Goal: Information Seeking & Learning: Find specific fact

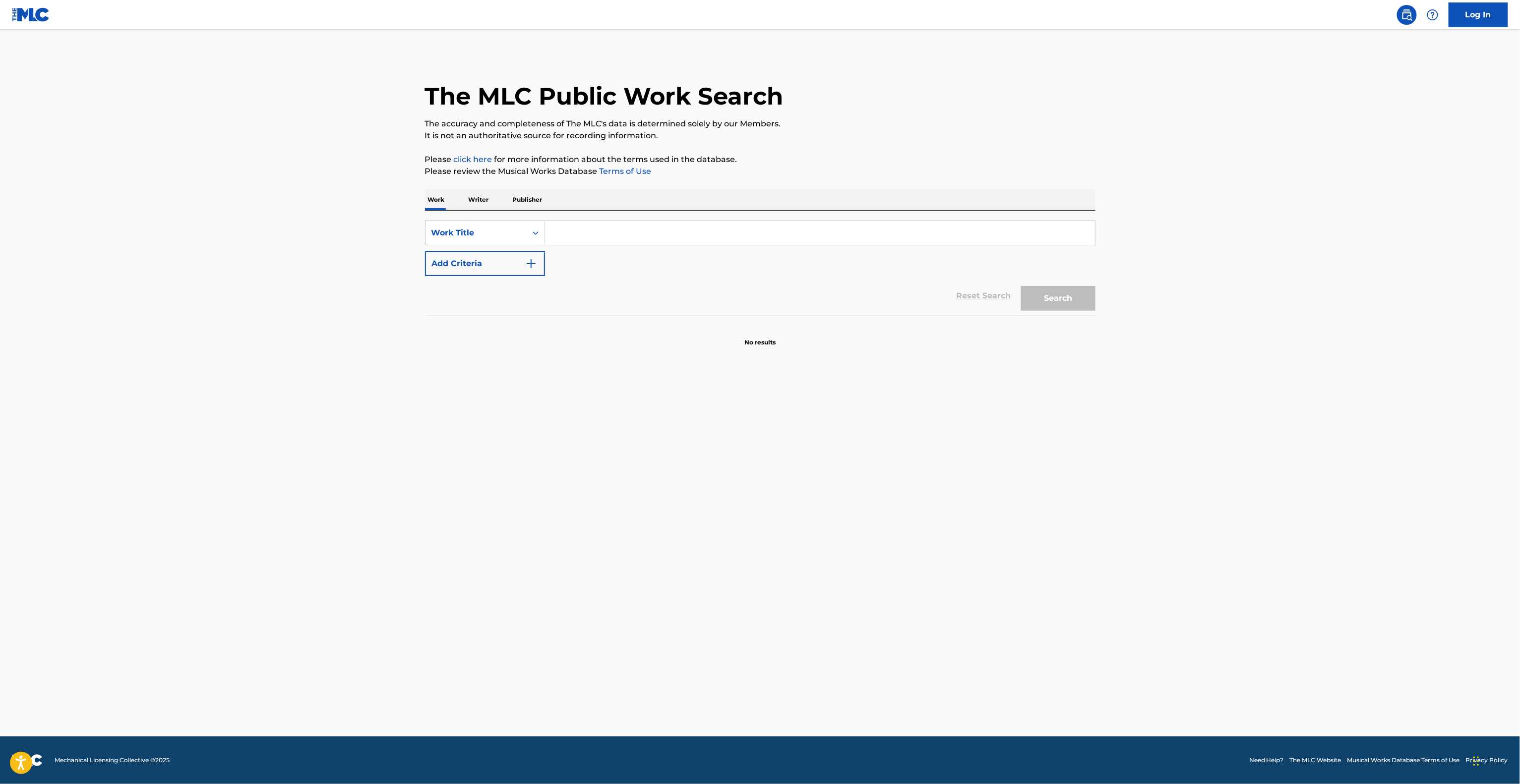
click at [585, 227] on input "Search Form" at bounding box center [819, 233] width 550 height 24
paste input "EL SEMAFORO"
type input "EL SEMAFORO"
click at [477, 252] on button "Add Criteria" at bounding box center [485, 263] width 120 height 25
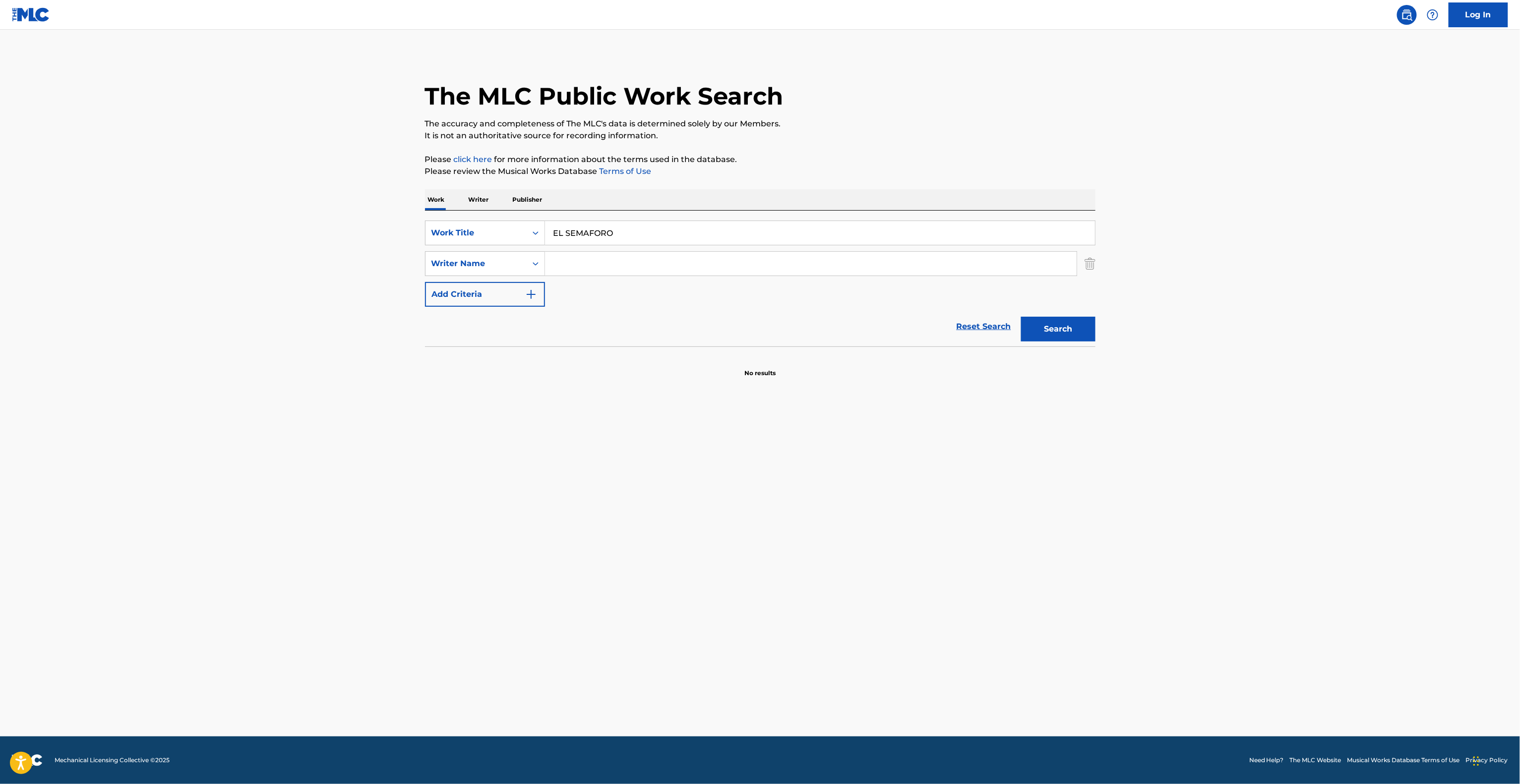
click at [607, 264] on input "Search Form" at bounding box center [810, 263] width 532 height 24
paste input "[PERSON_NAME]"
type input "[PERSON_NAME]"
click at [1037, 328] on button "Search" at bounding box center [1058, 329] width 75 height 25
click at [1037, 328] on div "Search" at bounding box center [1055, 326] width 80 height 39
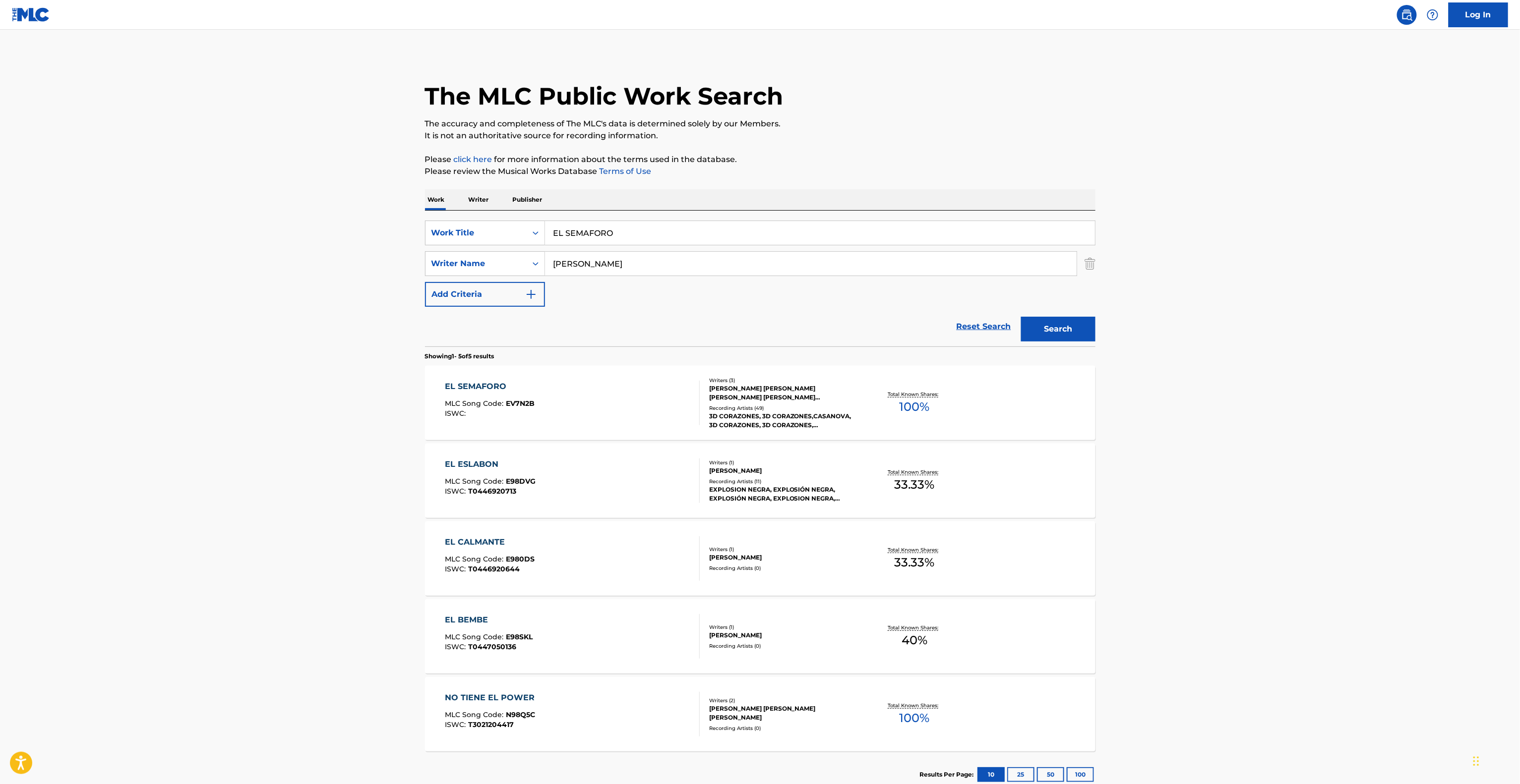
click at [885, 139] on p "It is not an authoritative source for recording information." at bounding box center [760, 135] width 670 height 12
click at [474, 381] on div "EL SEMAFORO MLC Song Code : EV7N2B ISWC : Writers ( 3 ) [PERSON_NAME] [PERSON_N…" at bounding box center [760, 403] width 670 height 75
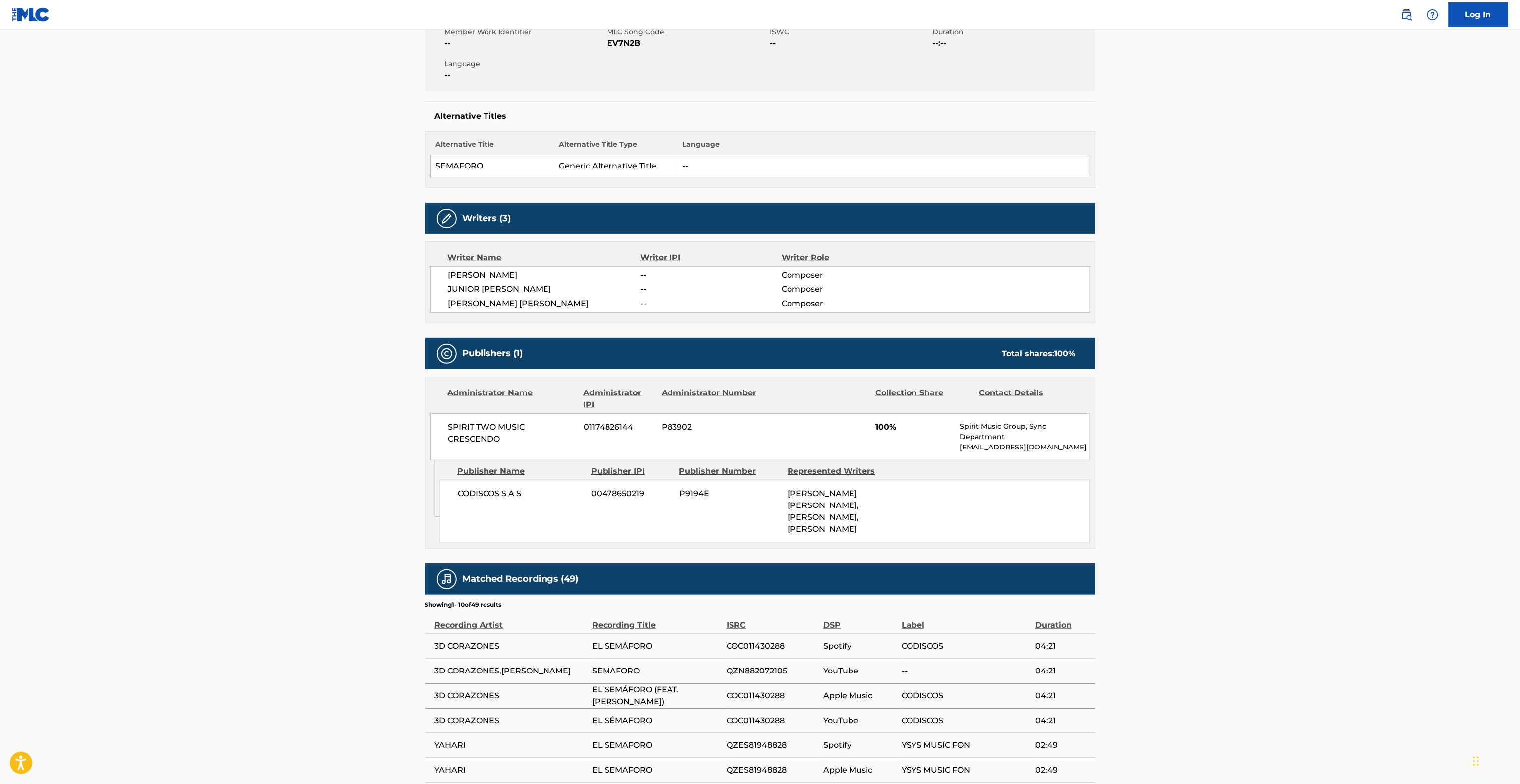
scroll to position [397, 0]
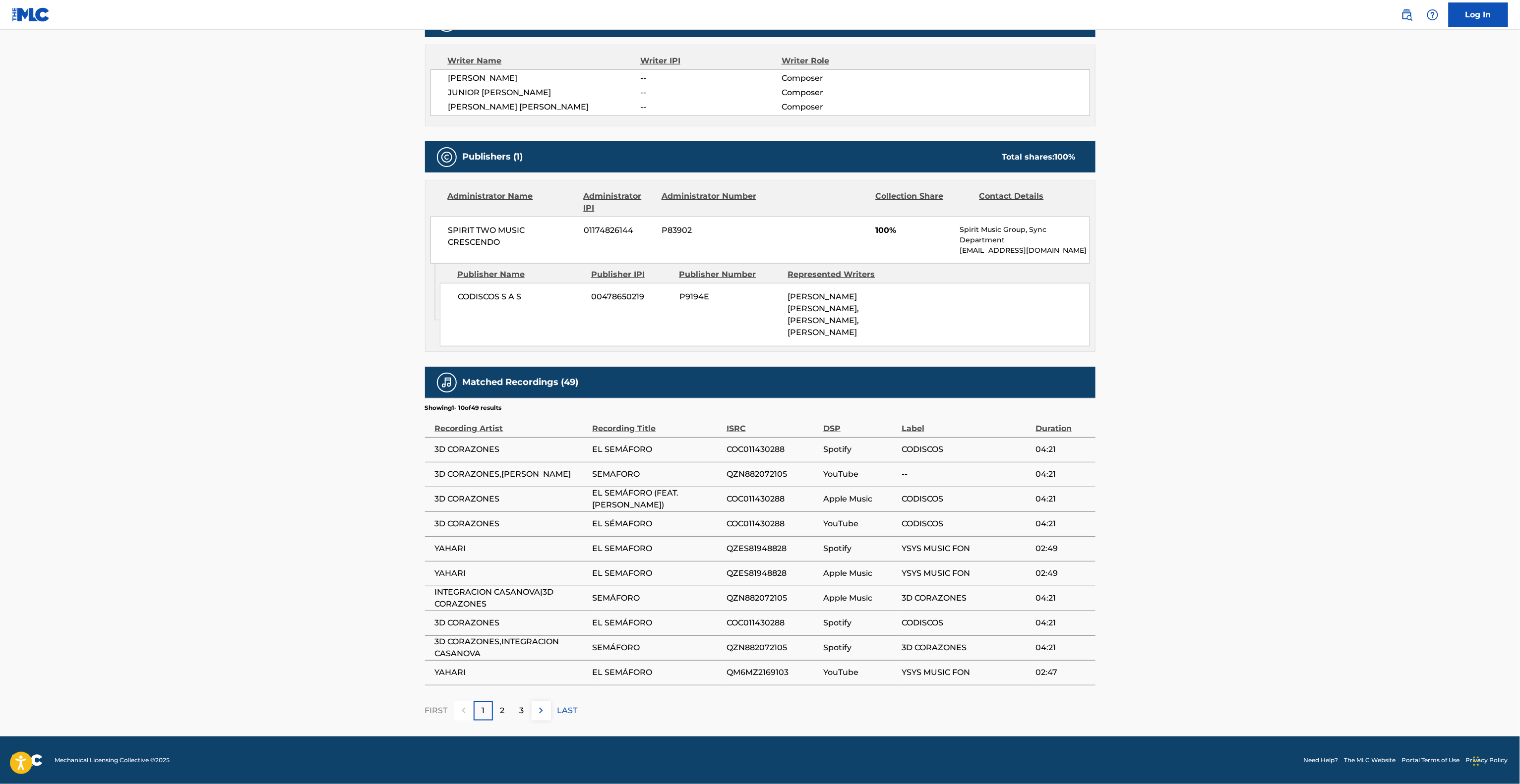
click at [1234, 312] on main "< Back to public search results Copy work link EL SEMAFORO Work Detail Member W…" at bounding box center [760, 189] width 1520 height 1095
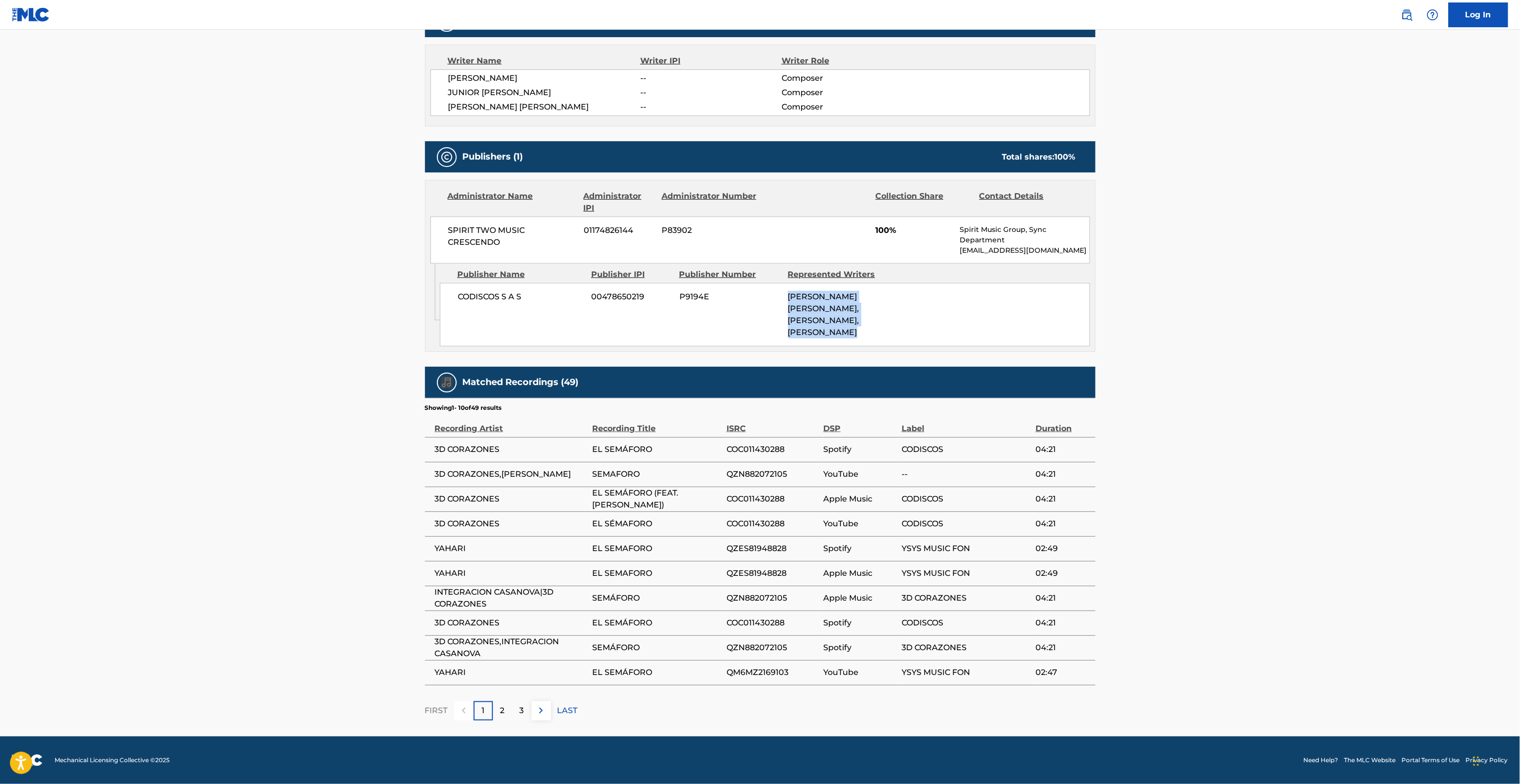
click at [1234, 312] on main "< Back to public search results Copy work link EL SEMAFORO Work Detail Member W…" at bounding box center [760, 189] width 1520 height 1095
click at [1231, 312] on main "< Back to public search results Copy work link EL SEMAFORO Work Detail Member W…" at bounding box center [760, 189] width 1520 height 1095
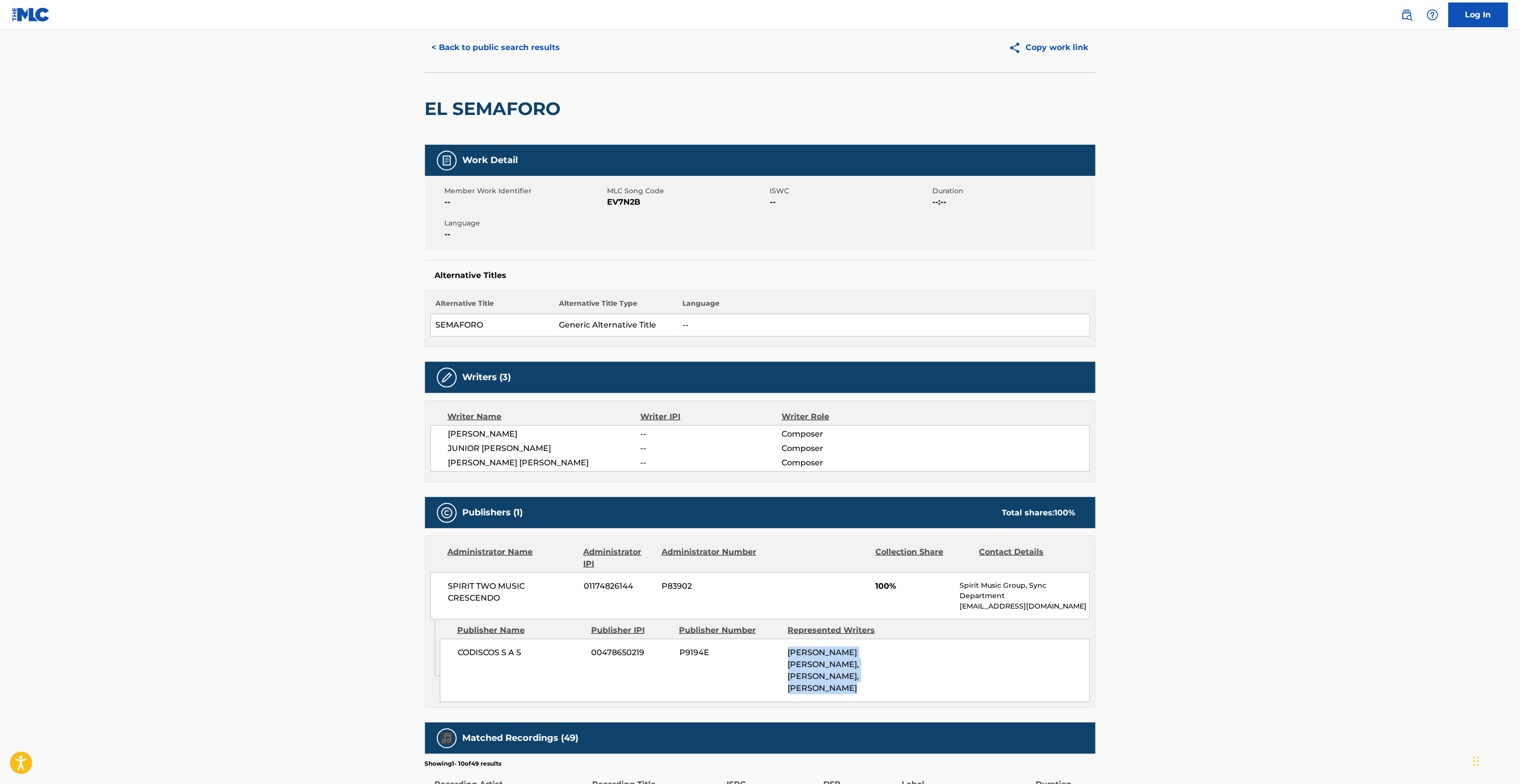
scroll to position [0, 0]
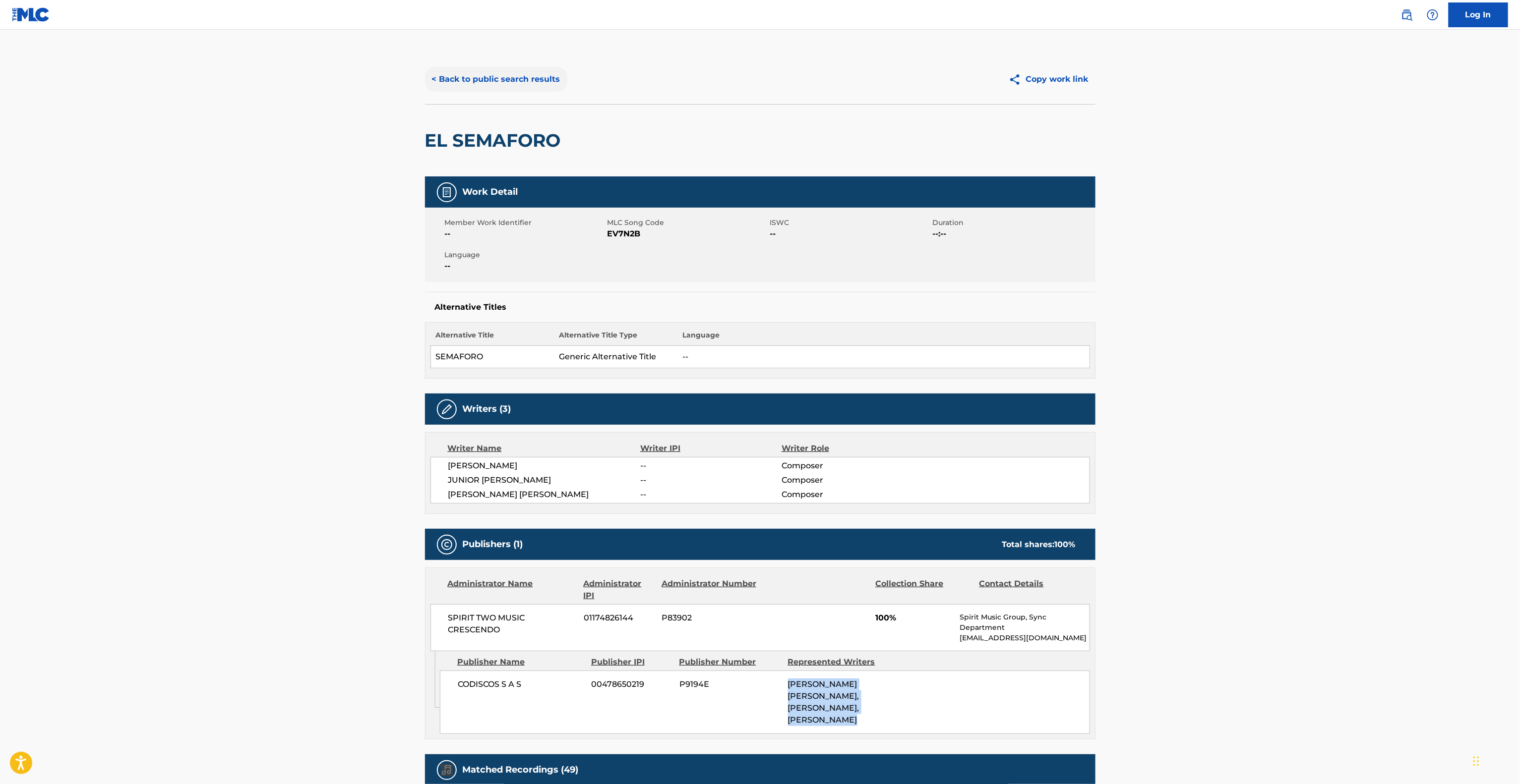
click at [519, 90] on button "< Back to public search results" at bounding box center [495, 80] width 142 height 25
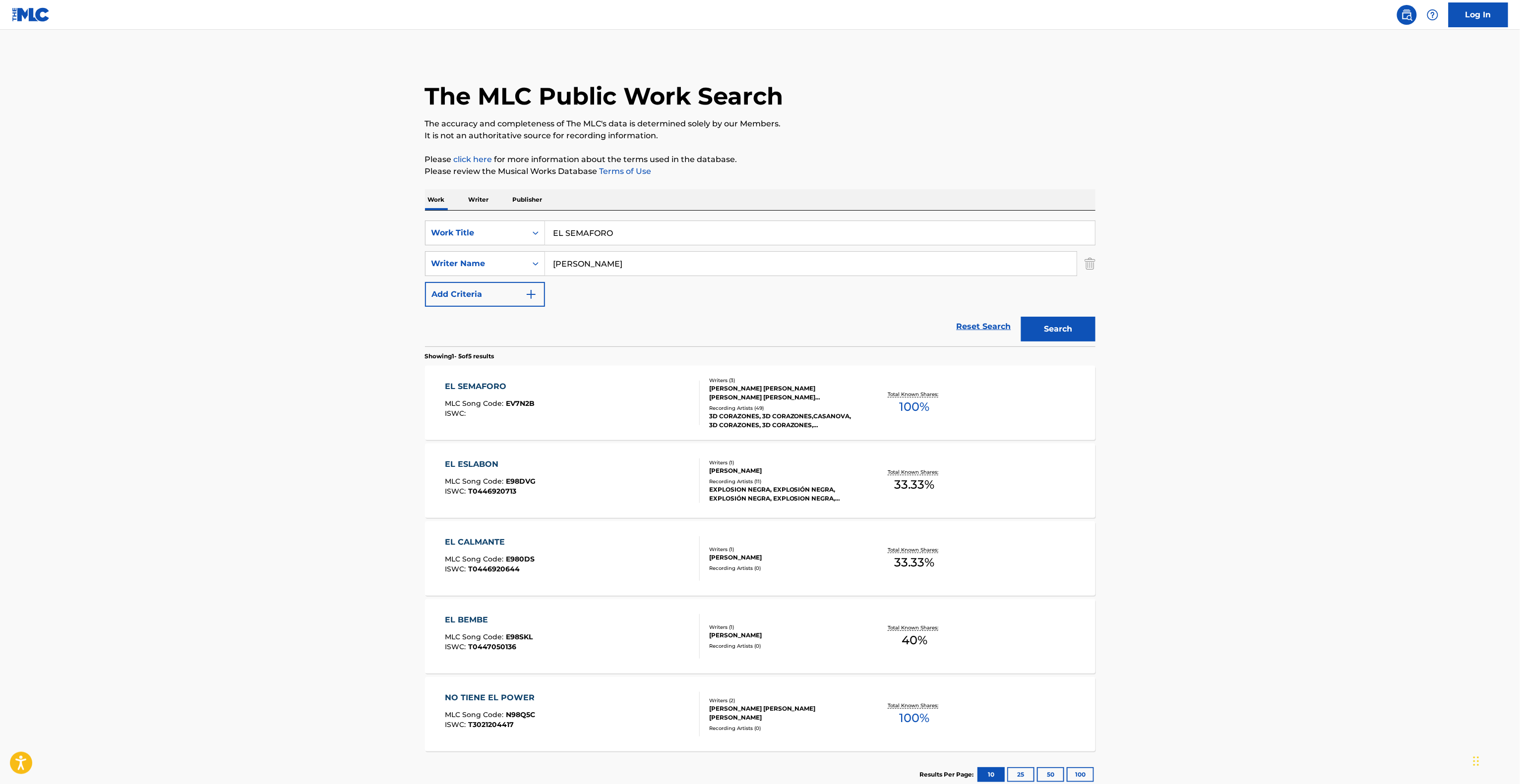
drag, startPoint x: 585, startPoint y: 238, endPoint x: 547, endPoint y: 225, distance: 40.2
click at [507, 224] on div "SearchWithCriteria533c8179-404d-47e8-bfc7-013560eff44e Work Title EL SEMAFORO" at bounding box center [760, 233] width 670 height 25
paste input "Las Vueltas De La Vida"
type input "Las Vueltas De La Vida"
drag, startPoint x: 605, startPoint y: 262, endPoint x: 545, endPoint y: 262, distance: 60.0
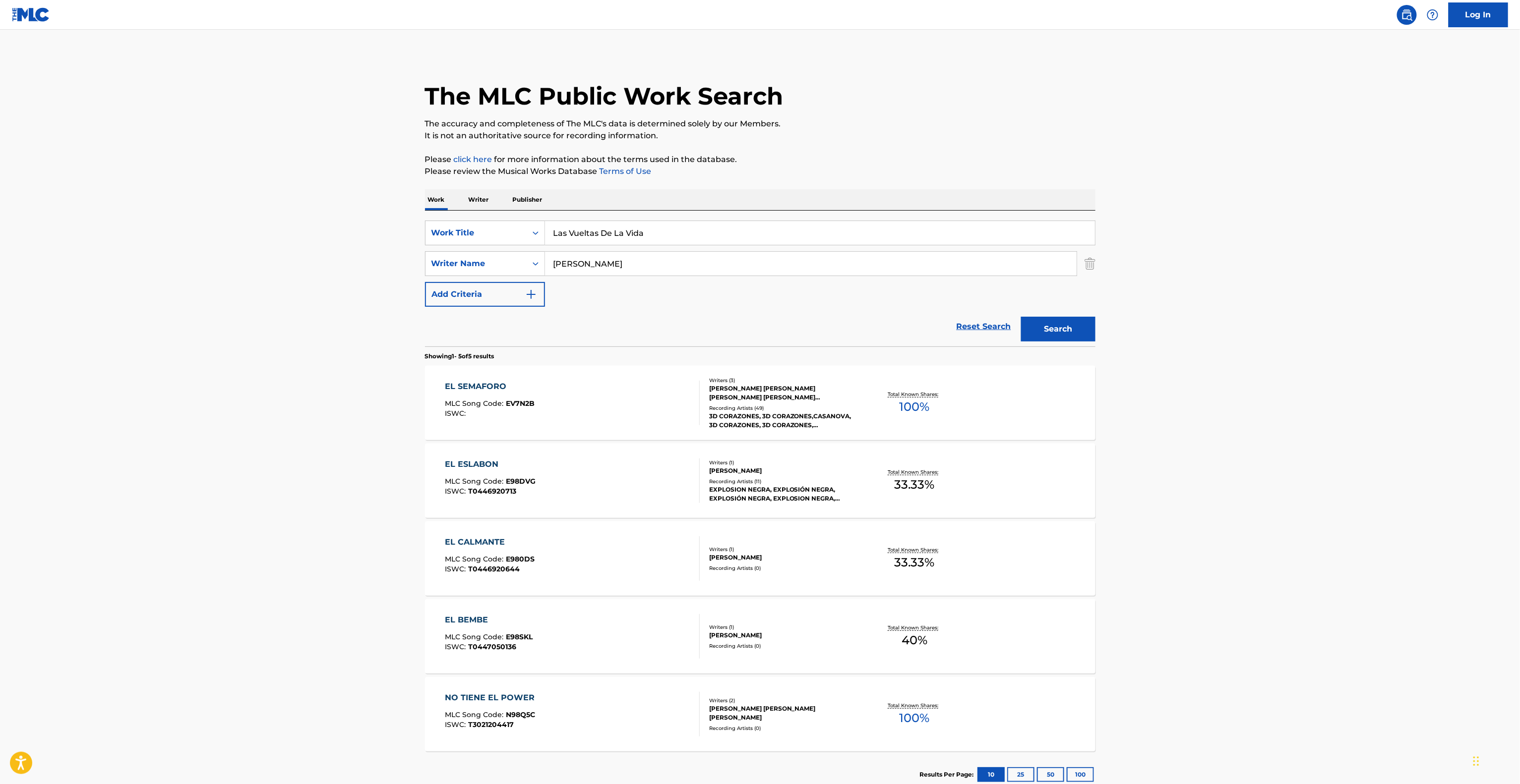
click at [455, 245] on div "SearchWithCriteria533c8179-404d-47e8-bfc7-013560eff44e Work Title Las Vueltas D…" at bounding box center [760, 263] width 670 height 86
paste input "[PERSON_NAME]"
type input "[PERSON_NAME]"
click at [1055, 329] on button "Search" at bounding box center [1058, 329] width 75 height 25
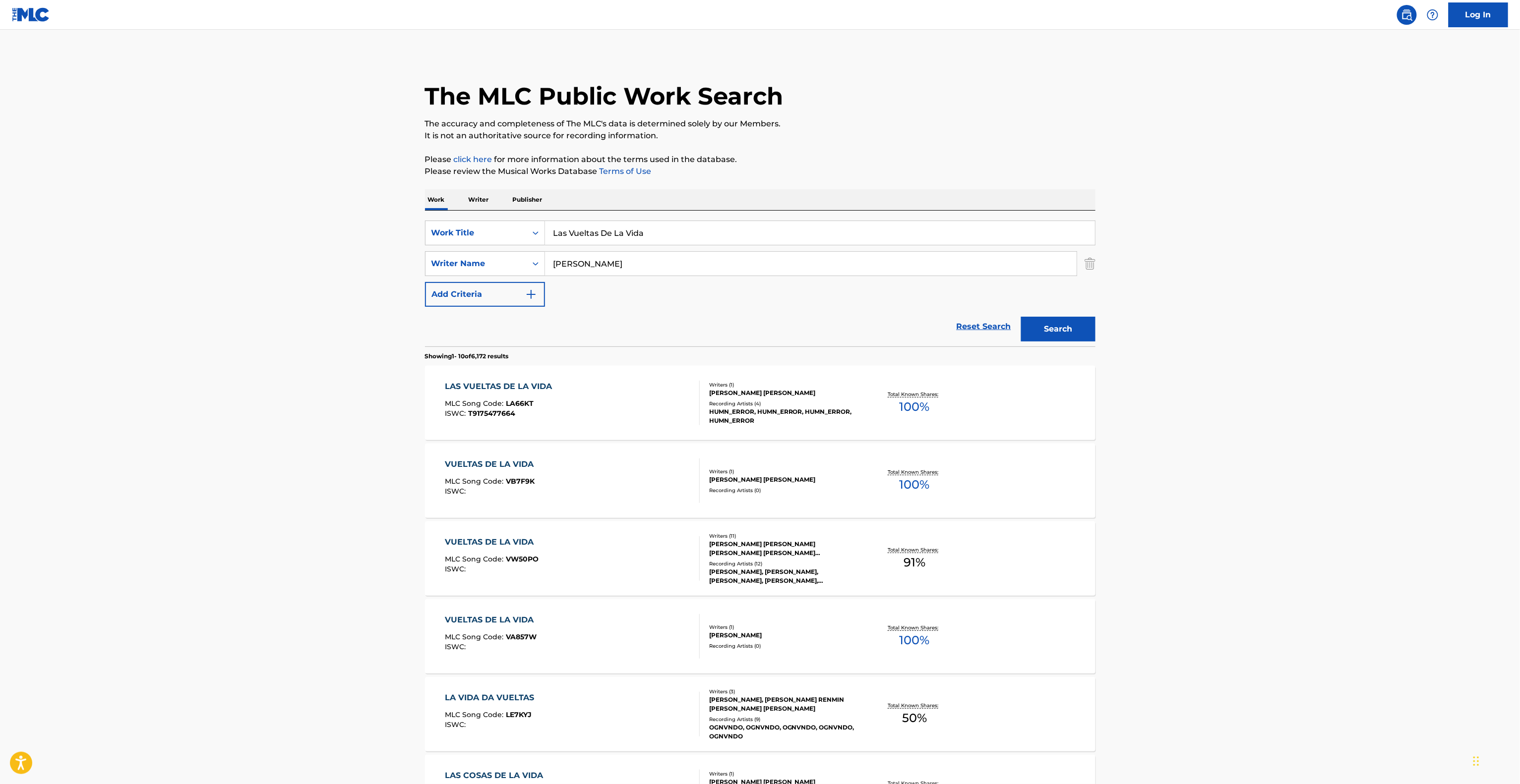
click at [518, 385] on div "LAS VUELTAS DE LA VIDA" at bounding box center [500, 386] width 112 height 12
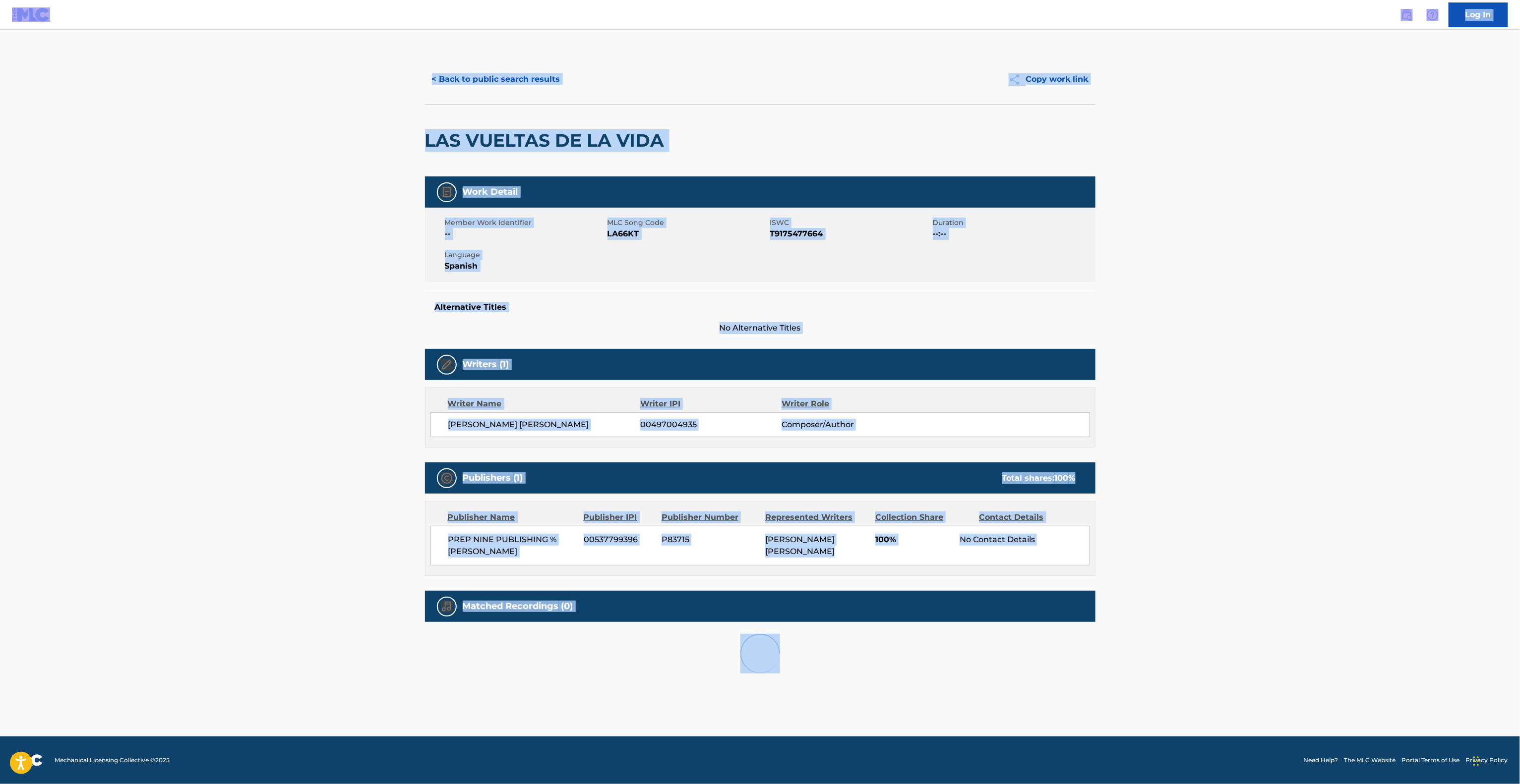
click at [518, 385] on div "Writers (1) Writer Name Writer IPI Writer Role [PERSON_NAME] [PERSON_NAME] 0049…" at bounding box center [760, 399] width 670 height 98
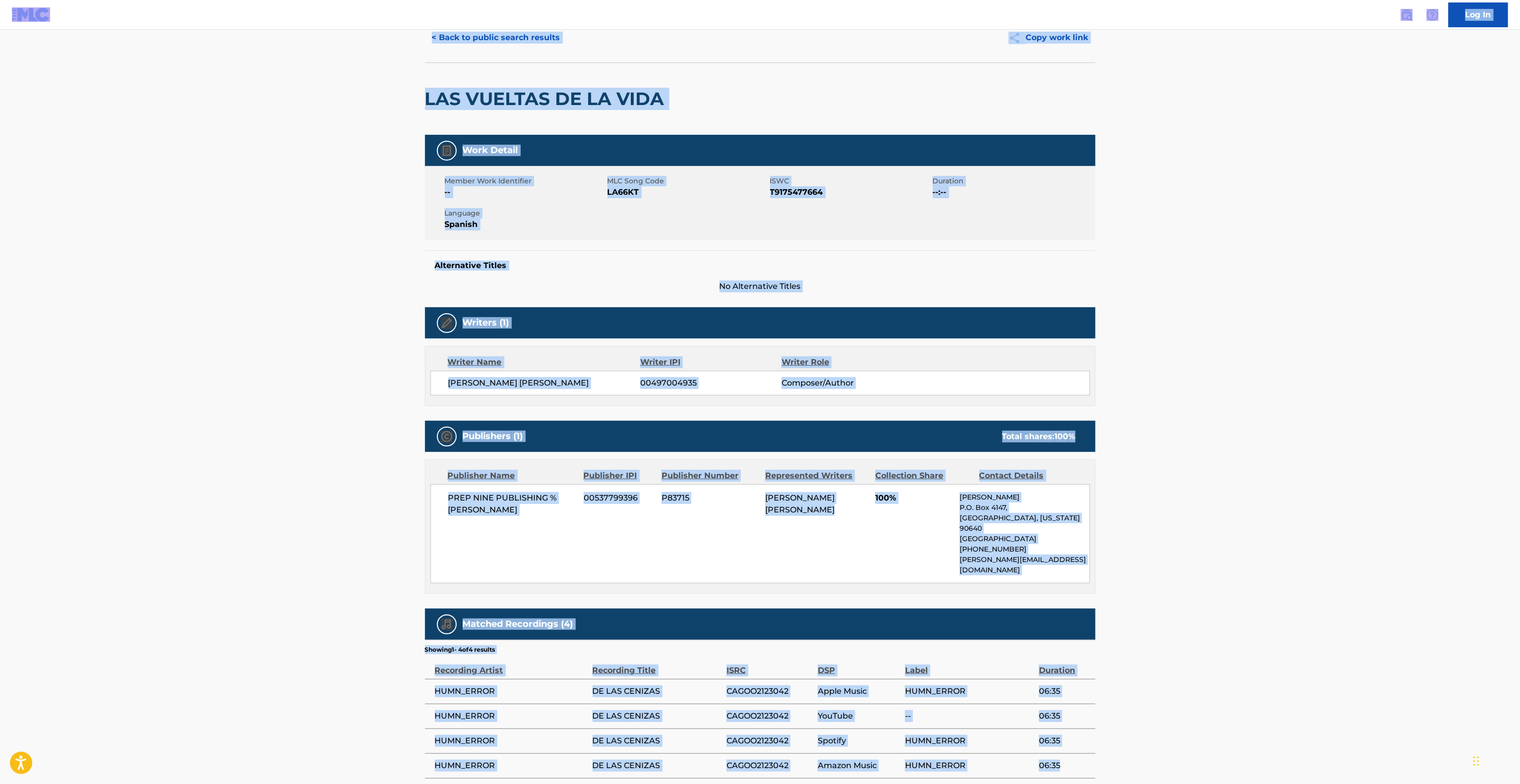
scroll to position [80, 0]
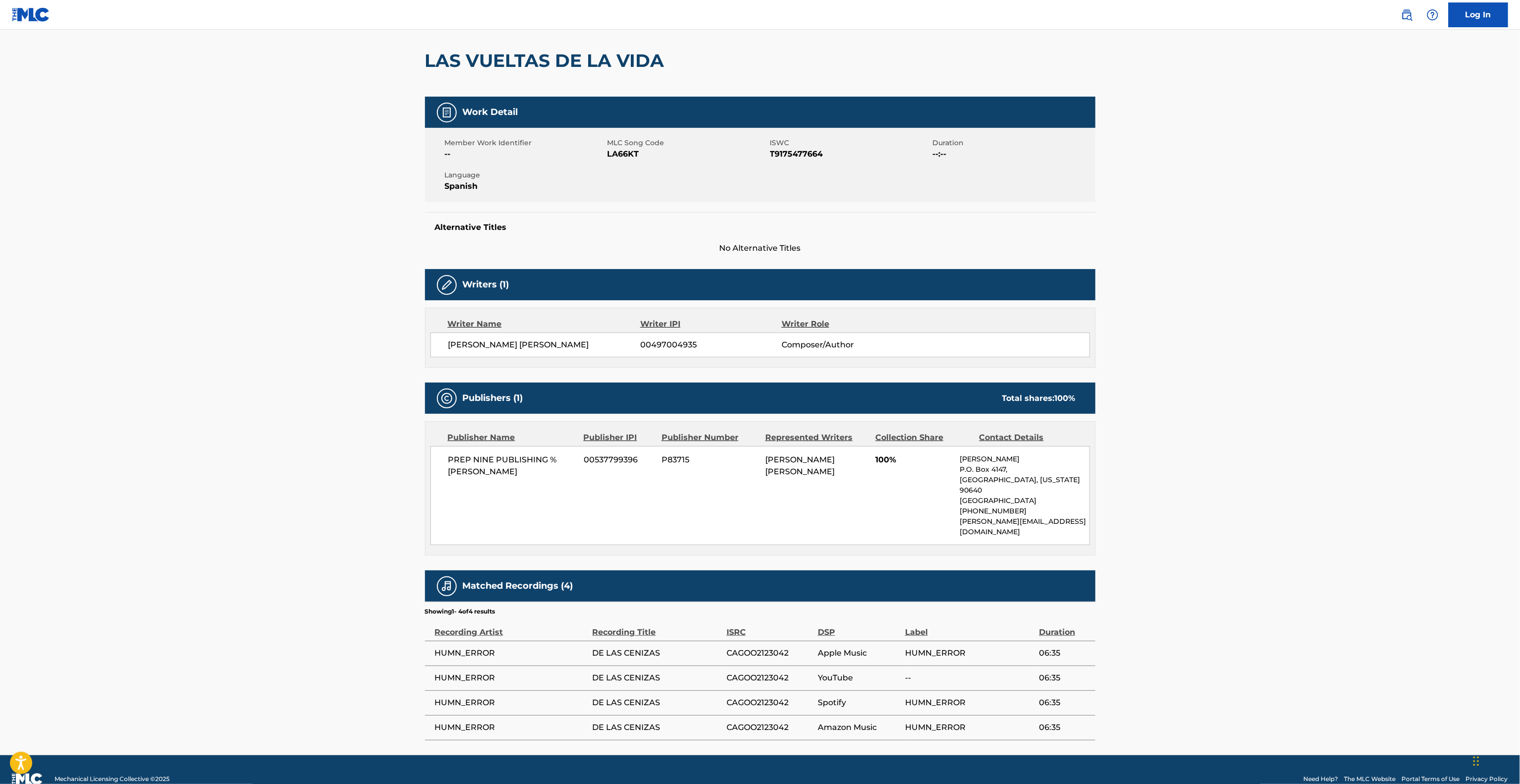
click at [312, 507] on main "< Back to public search results Copy work link LAS VUELTAS DE LA VIDA Work Deta…" at bounding box center [760, 353] width 1520 height 805
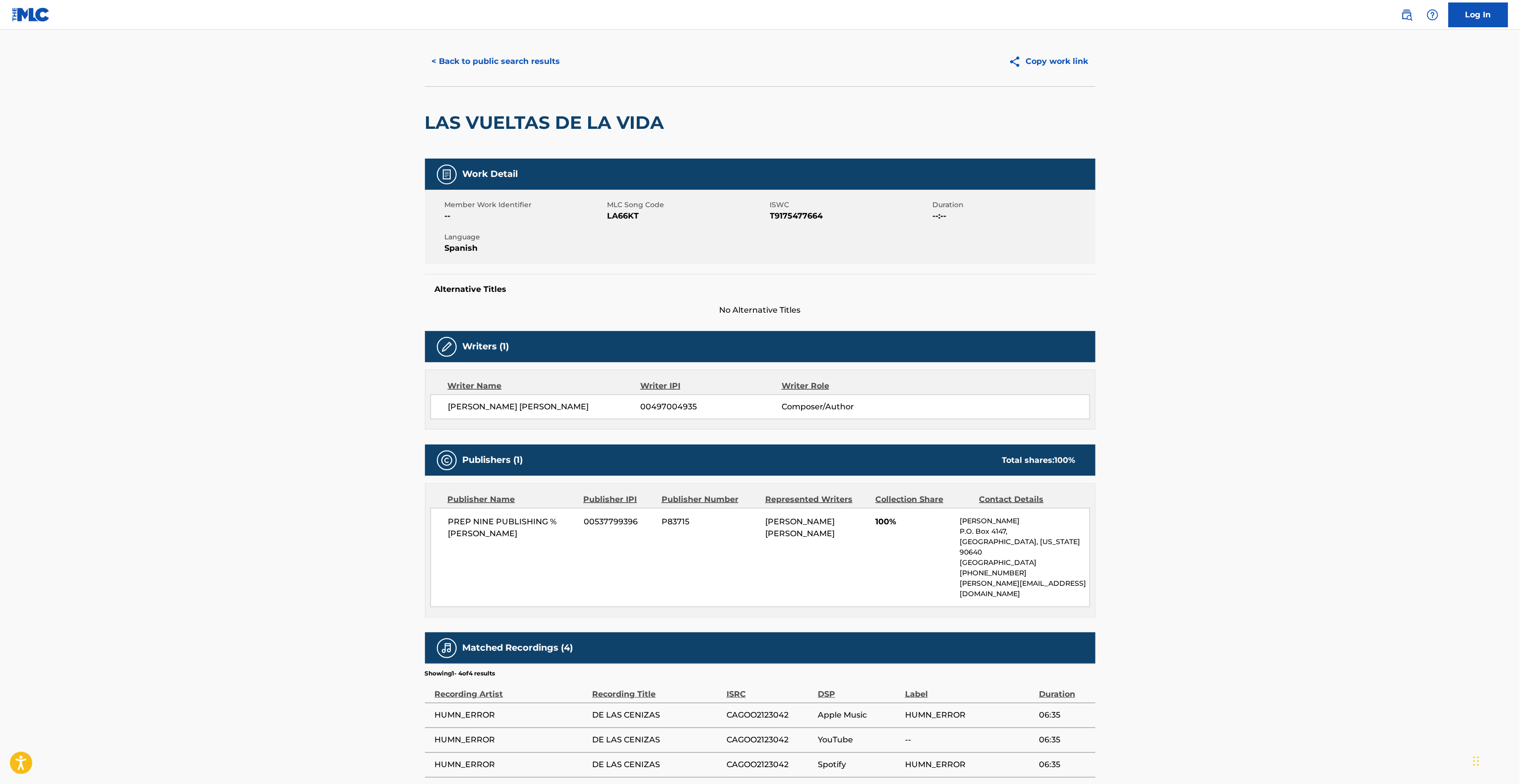
scroll to position [0, 0]
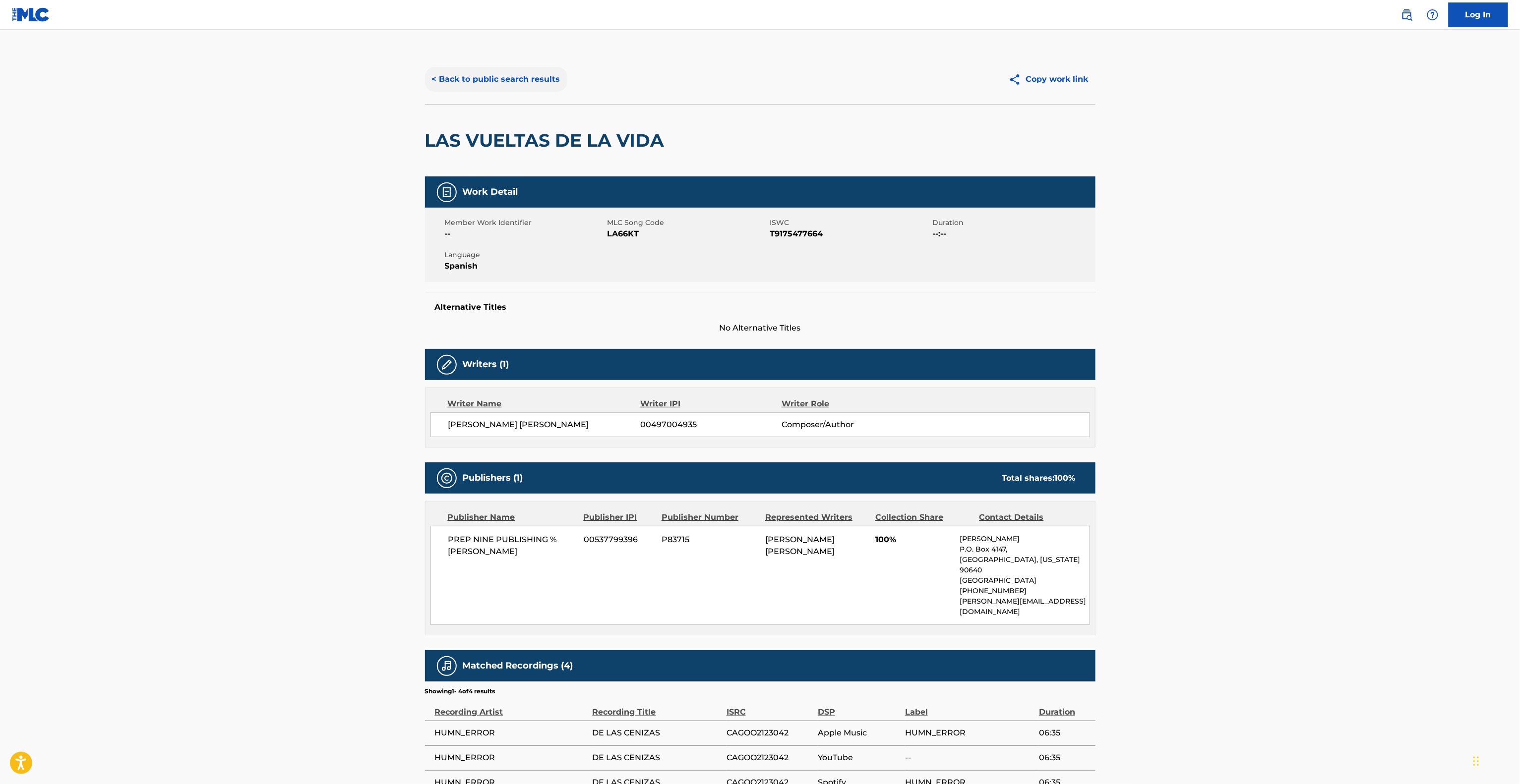
click at [554, 72] on button "< Back to public search results" at bounding box center [495, 80] width 142 height 25
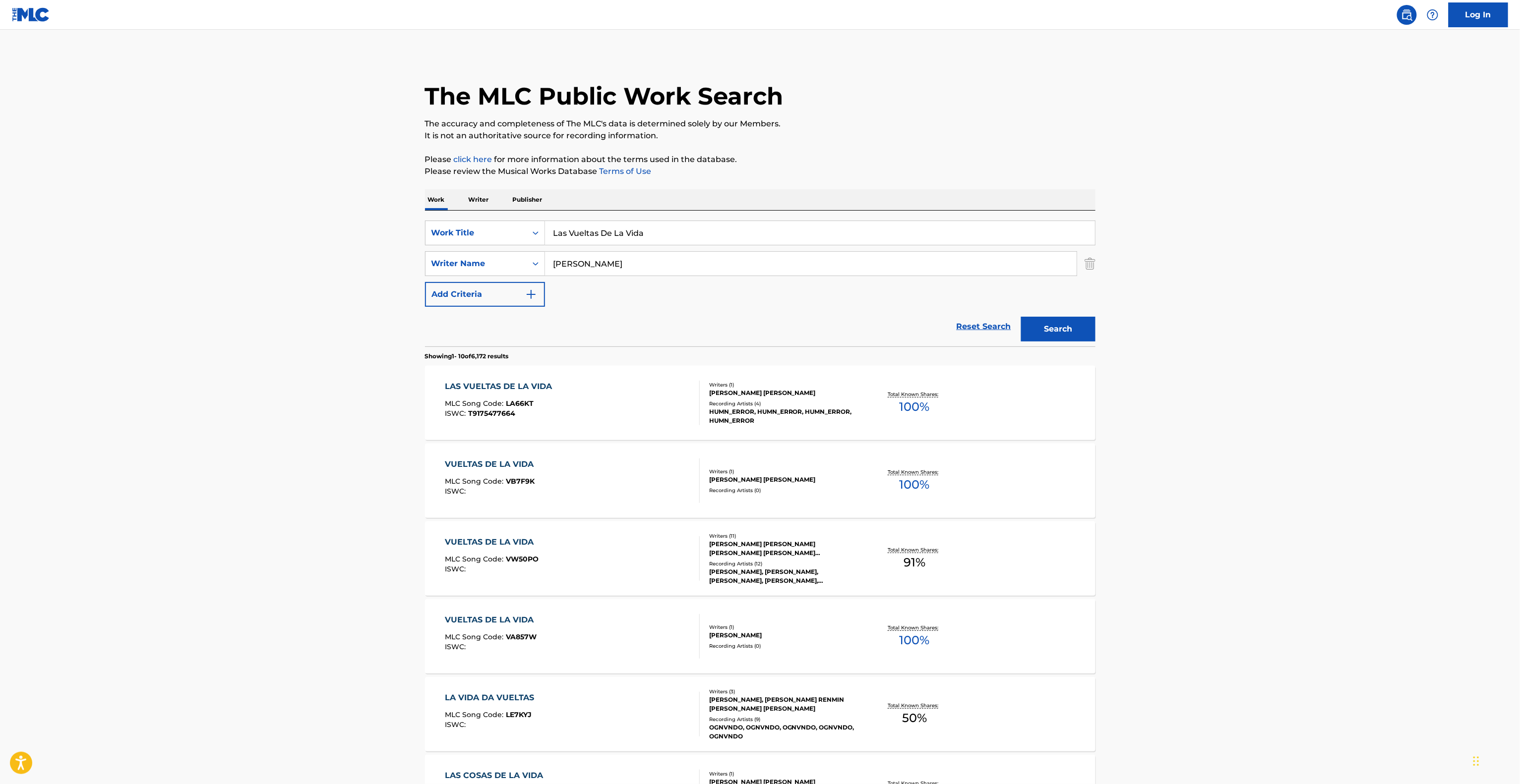
drag, startPoint x: 646, startPoint y: 221, endPoint x: 317, endPoint y: 189, distance: 330.6
click at [317, 189] on main "The MLC Public Work Search The accuracy and completeness of The MLC's data is d…" at bounding box center [760, 613] width 1520 height 1167
paste input "What's Left of the Flag"
type input "What's Left of the Flag"
drag, startPoint x: 600, startPoint y: 255, endPoint x: 473, endPoint y: 248, distance: 127.2
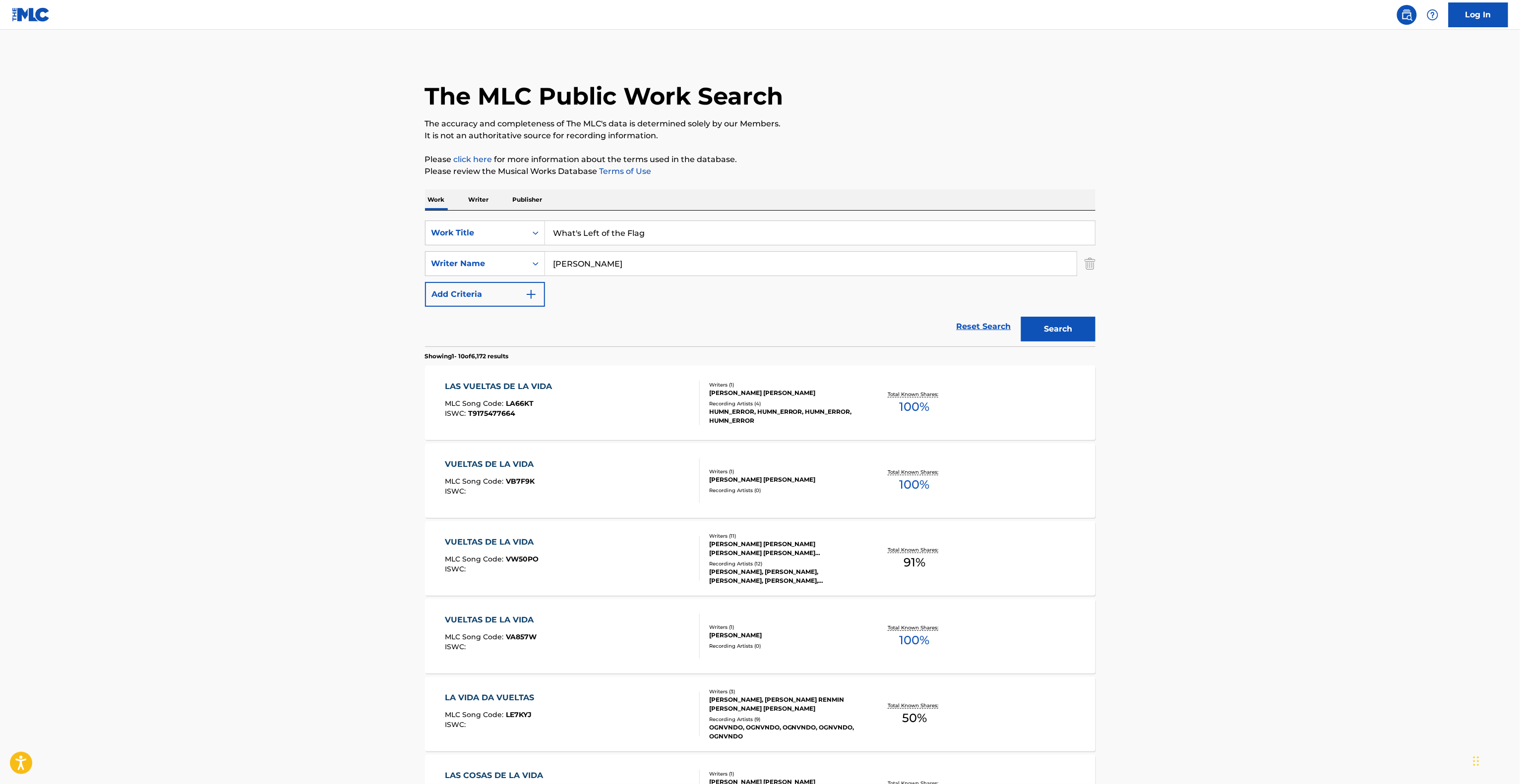
click at [470, 247] on div "SearchWithCriteria533c8179-404d-47e8-bfc7-013560eff44e Work Title What's Left o…" at bounding box center [760, 263] width 670 height 86
paste input "[PERSON_NAME]"
click at [1039, 330] on button "Search" at bounding box center [1058, 329] width 75 height 25
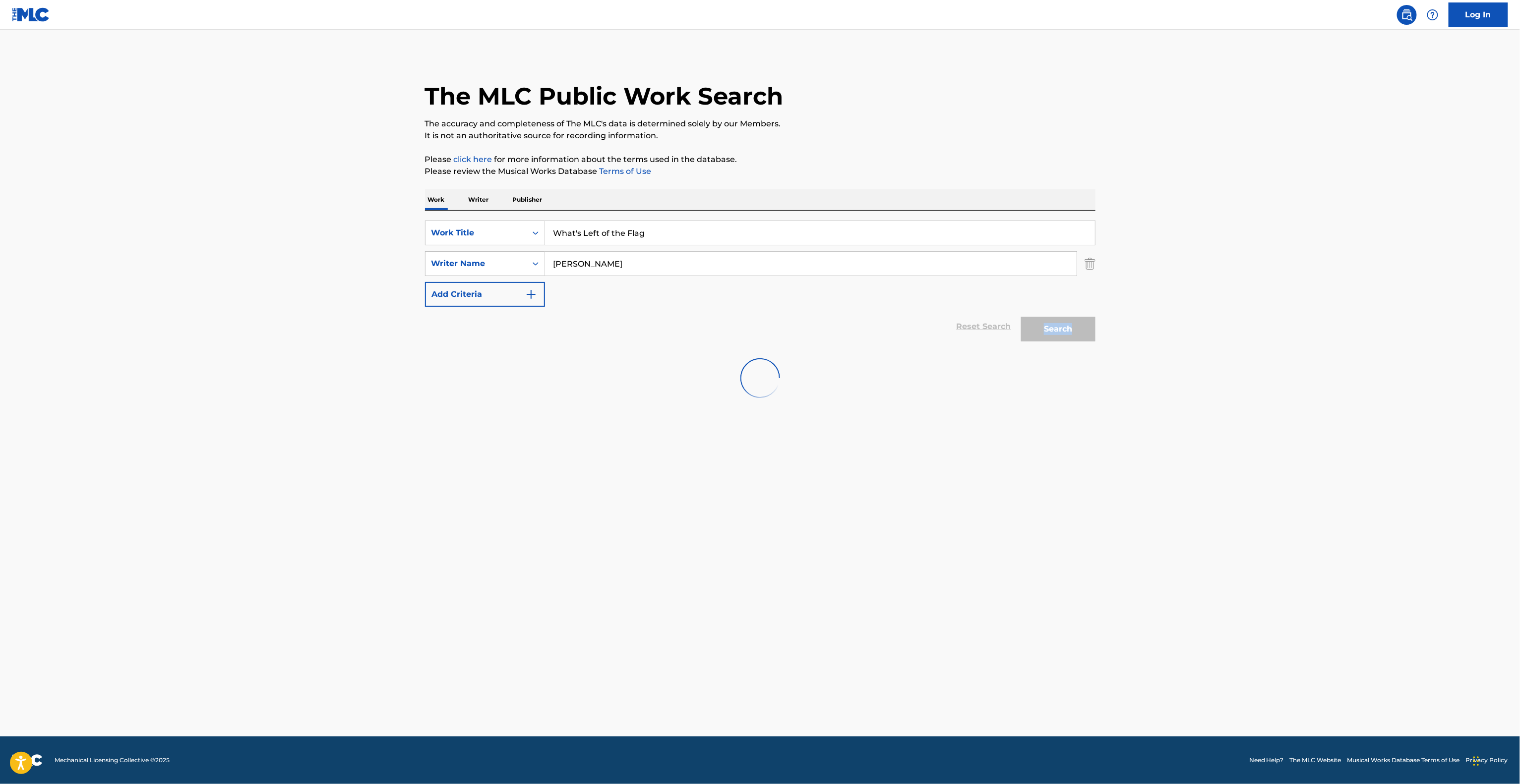
click at [1039, 330] on div "Search" at bounding box center [1055, 326] width 80 height 39
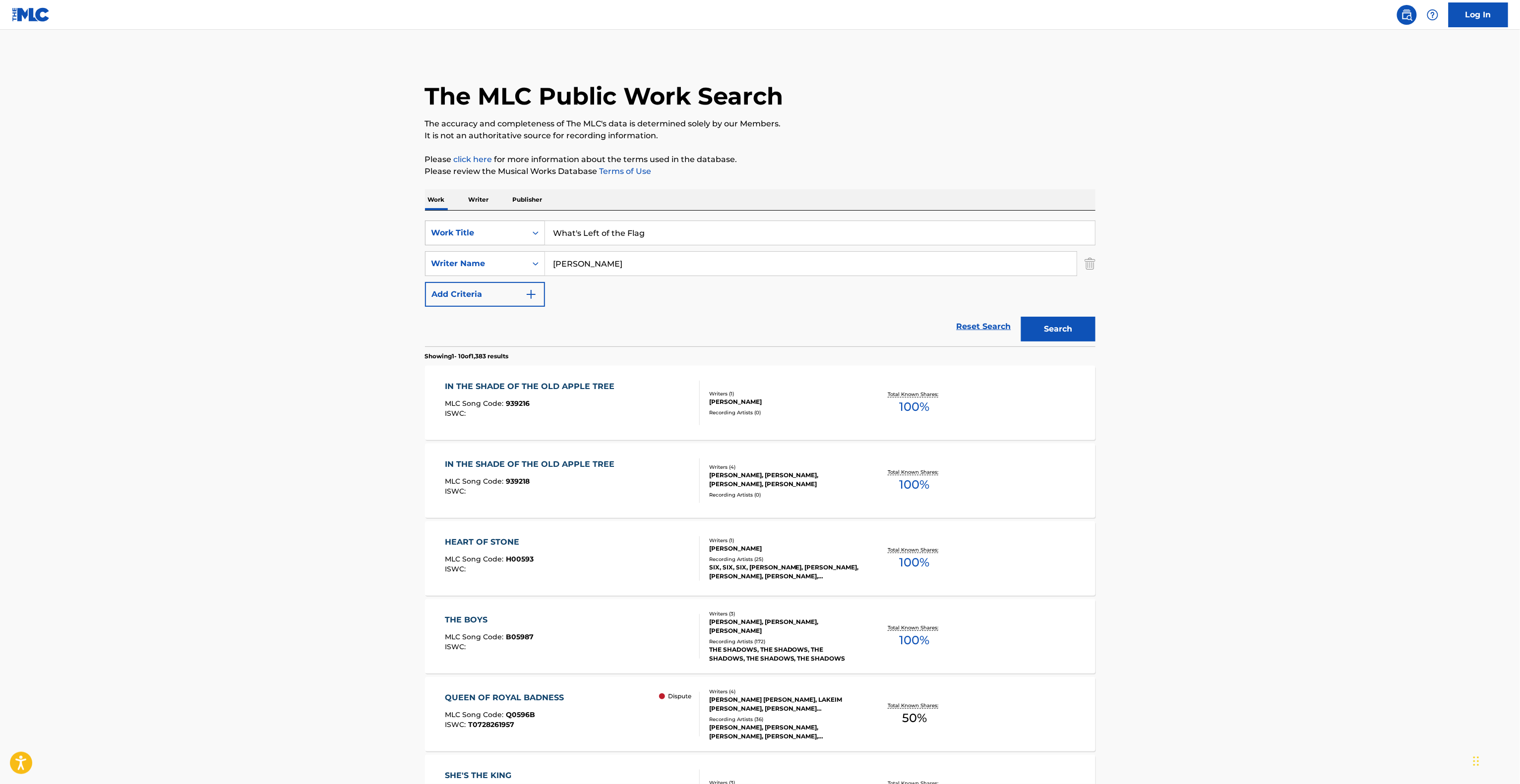
drag, startPoint x: 633, startPoint y: 262, endPoint x: 454, endPoint y: 235, distance: 181.0
click at [458, 235] on div "SearchWithCriteria533c8179-404d-47e8-bfc7-013560eff44e Work Title What's Left o…" at bounding box center [760, 263] width 670 height 86
paste input "alswort"
type input "[PERSON_NAME]"
click at [1089, 347] on section "Showing 1 - 10 of 1,383 results" at bounding box center [760, 353] width 670 height 15
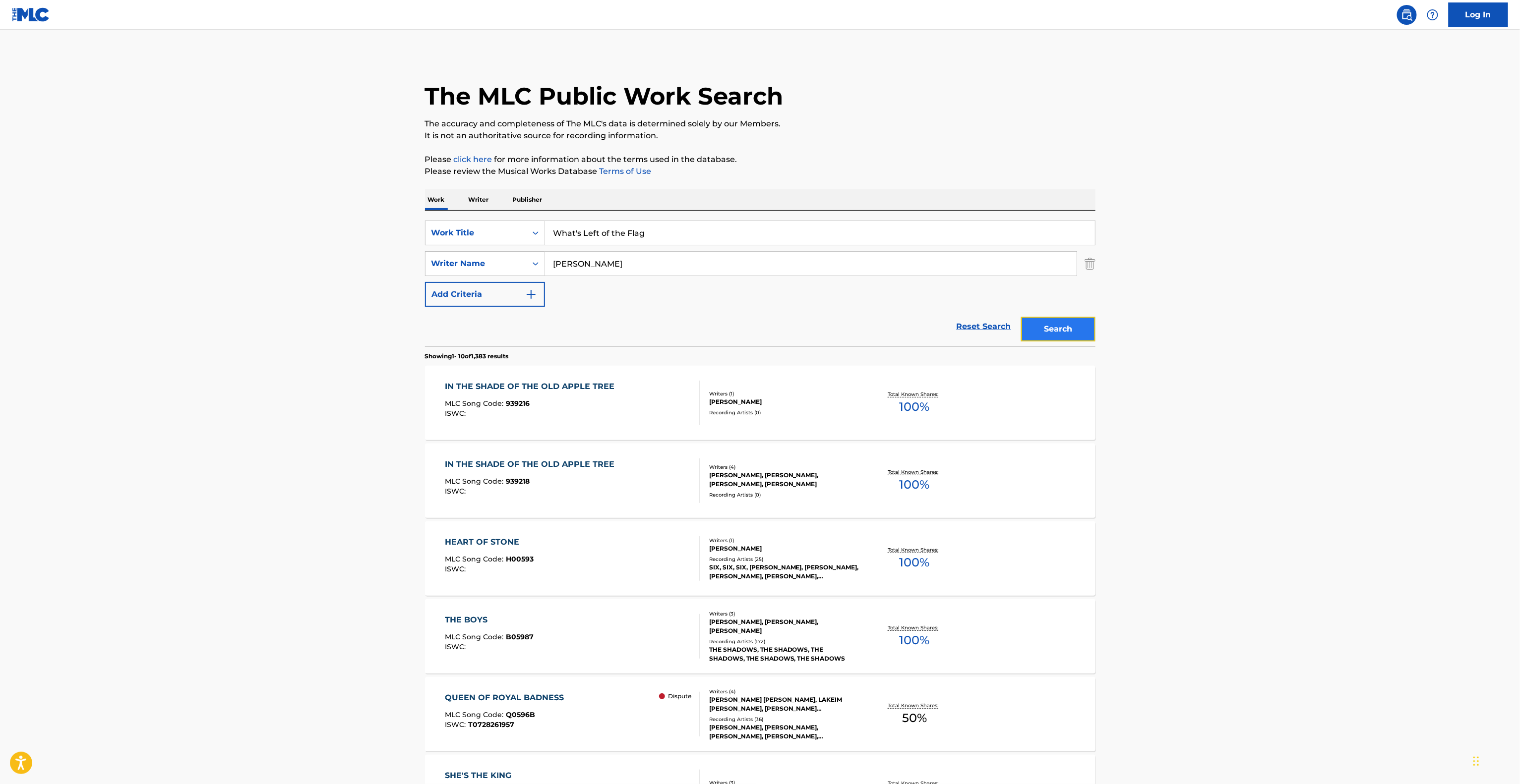
click at [1076, 329] on button "Search" at bounding box center [1058, 329] width 75 height 25
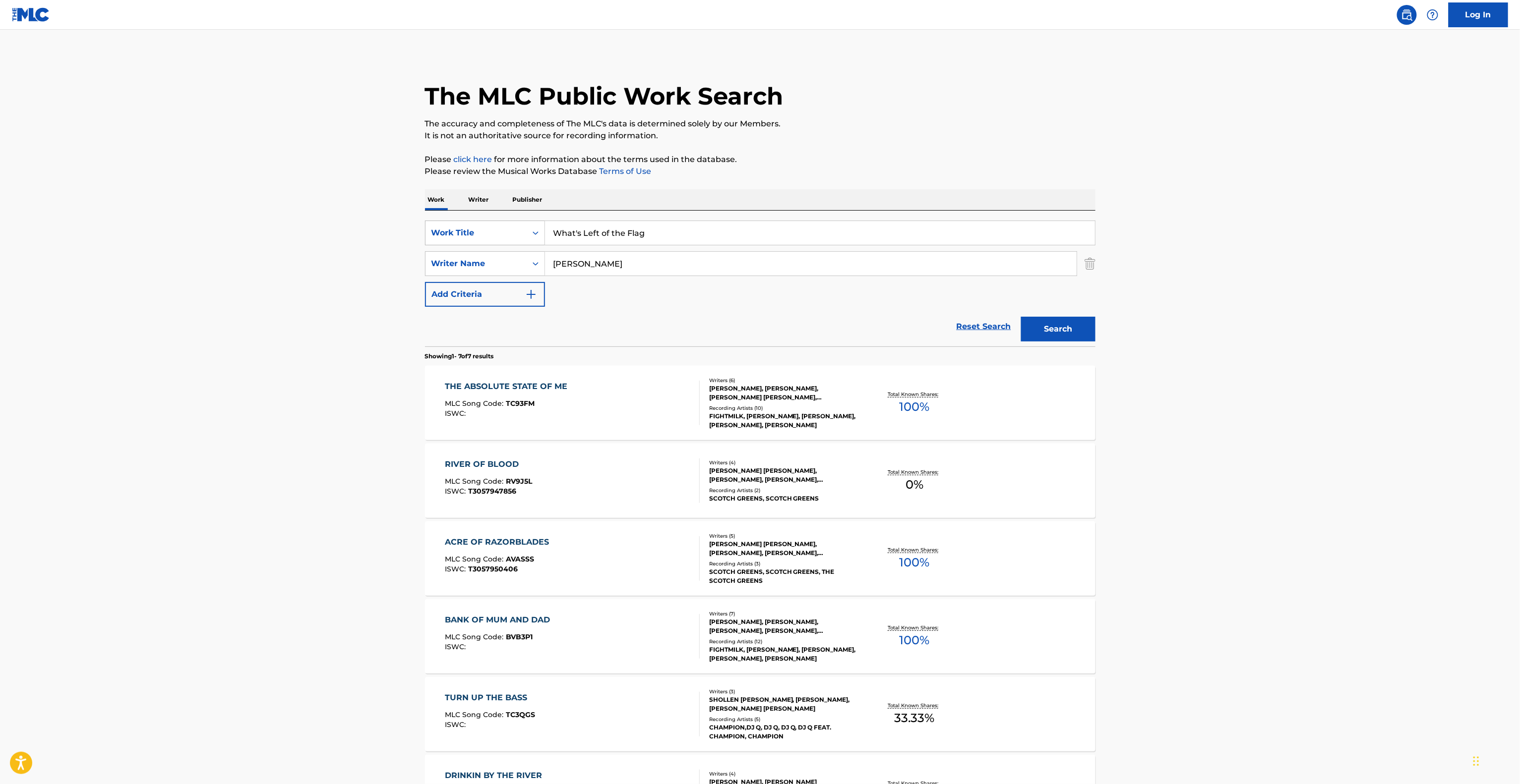
drag, startPoint x: 710, startPoint y: 241, endPoint x: 431, endPoint y: 223, distance: 279.6
click at [432, 223] on div "SearchWithCriteria533c8179-404d-47e8-bfc7-013560eff44e Work Title What's Left o…" at bounding box center [760, 233] width 670 height 25
paste input "Of The Flag"
type input "What's Left Of The Flag"
click at [600, 270] on input "[PERSON_NAME]" at bounding box center [810, 263] width 532 height 24
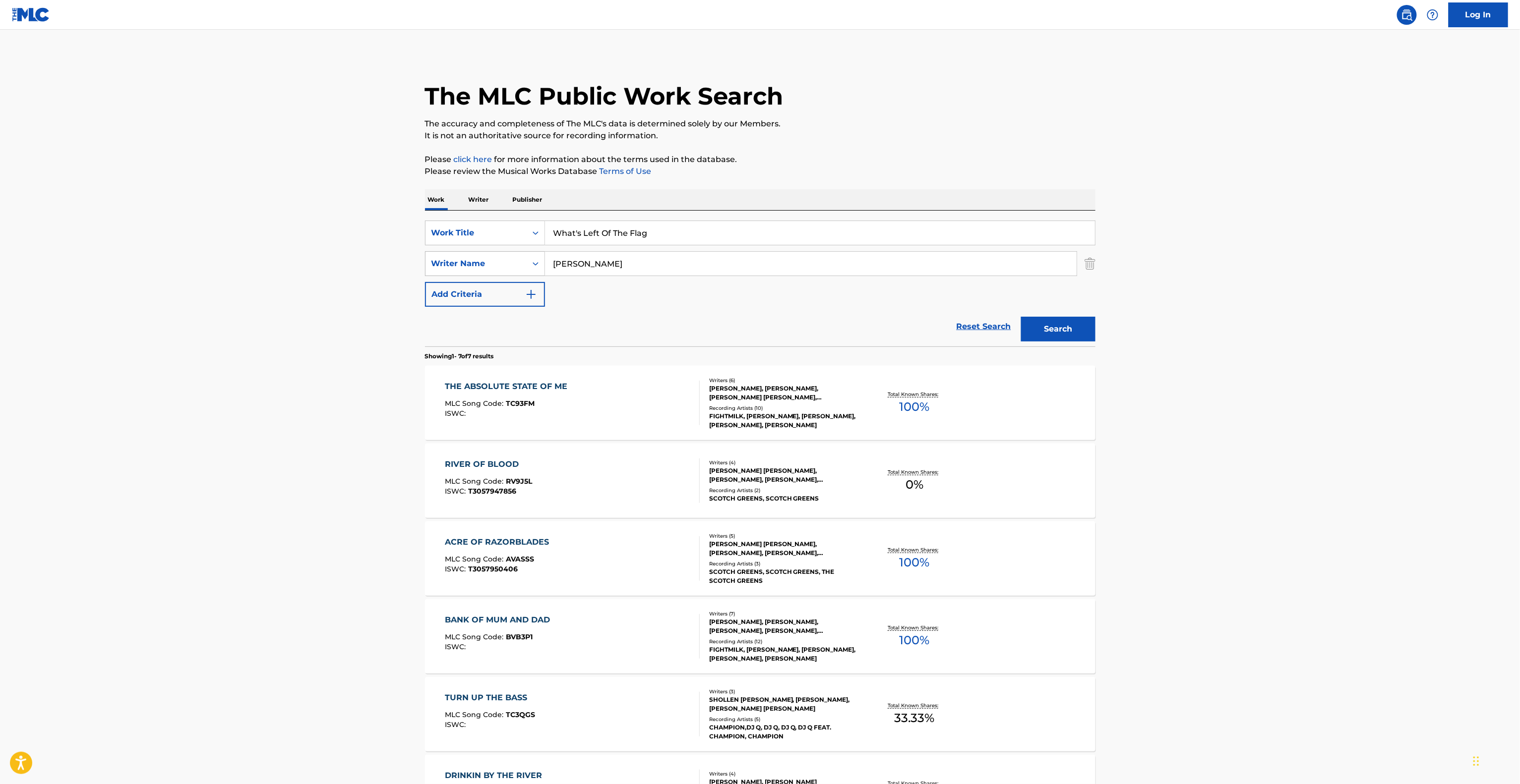
drag, startPoint x: 614, startPoint y: 265, endPoint x: 499, endPoint y: 260, distance: 115.1
click at [502, 260] on div "SearchWithCriteria9fab6abb-b6e6-44f6-a479-86f0d0d570dc Writer Name [PERSON_NAME]" at bounding box center [760, 263] width 670 height 25
paste input "[PERSON_NAME]"
type input "[PERSON_NAME]"
click at [1058, 338] on button "Search" at bounding box center [1058, 329] width 75 height 25
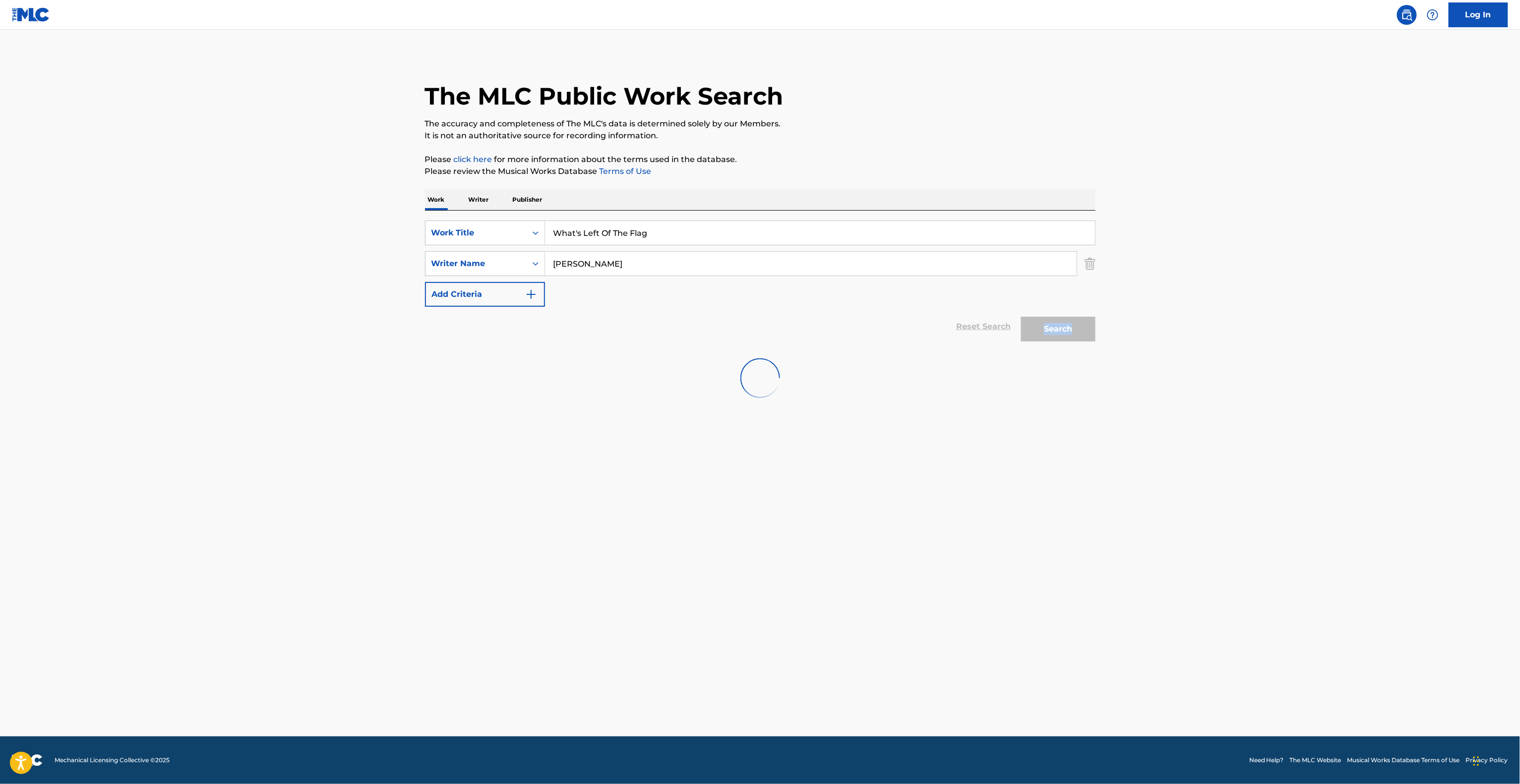
click at [1058, 338] on div "Search" at bounding box center [1055, 326] width 80 height 39
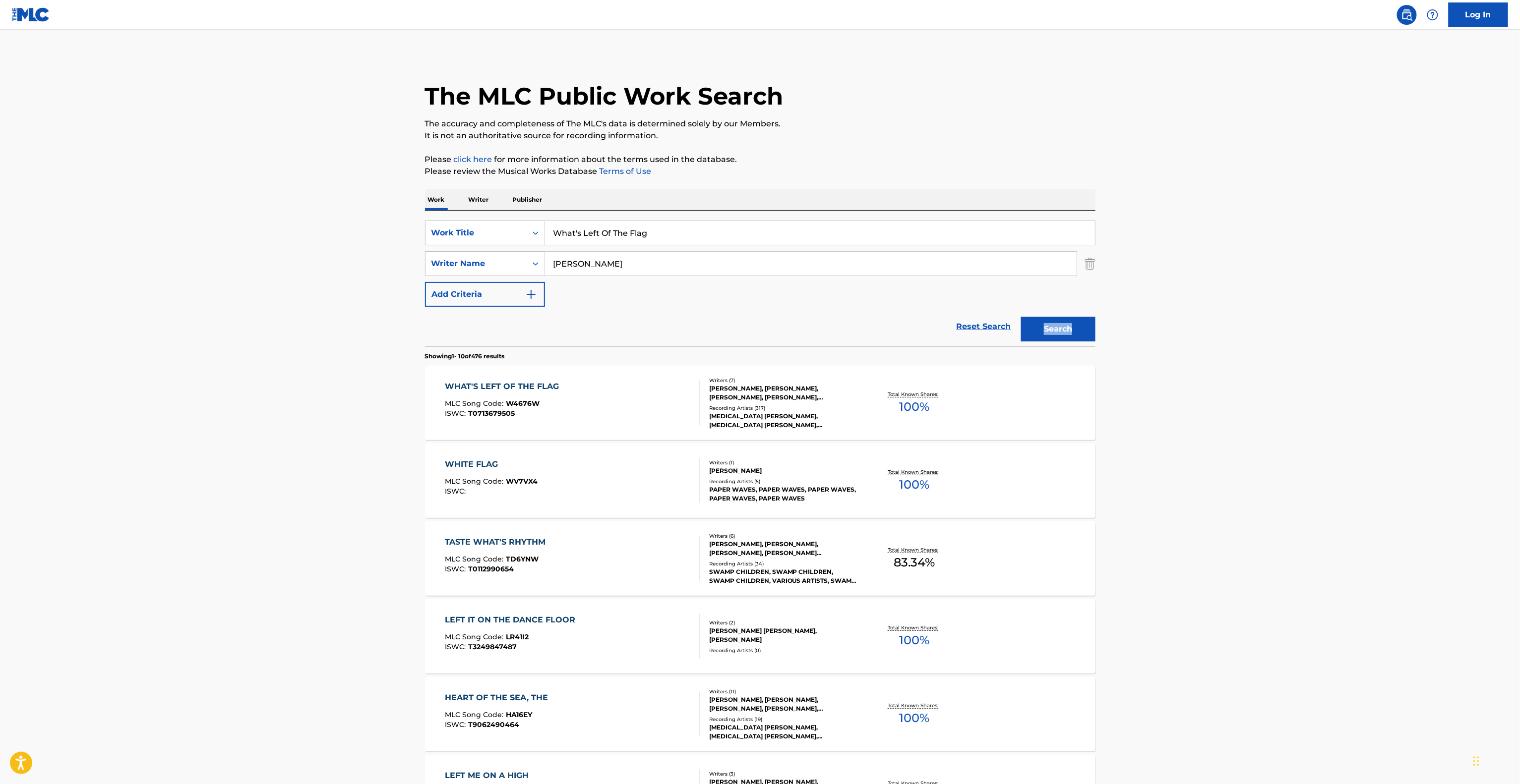
click at [739, 536] on div "Writers ( 6 )" at bounding box center [783, 536] width 150 height 7
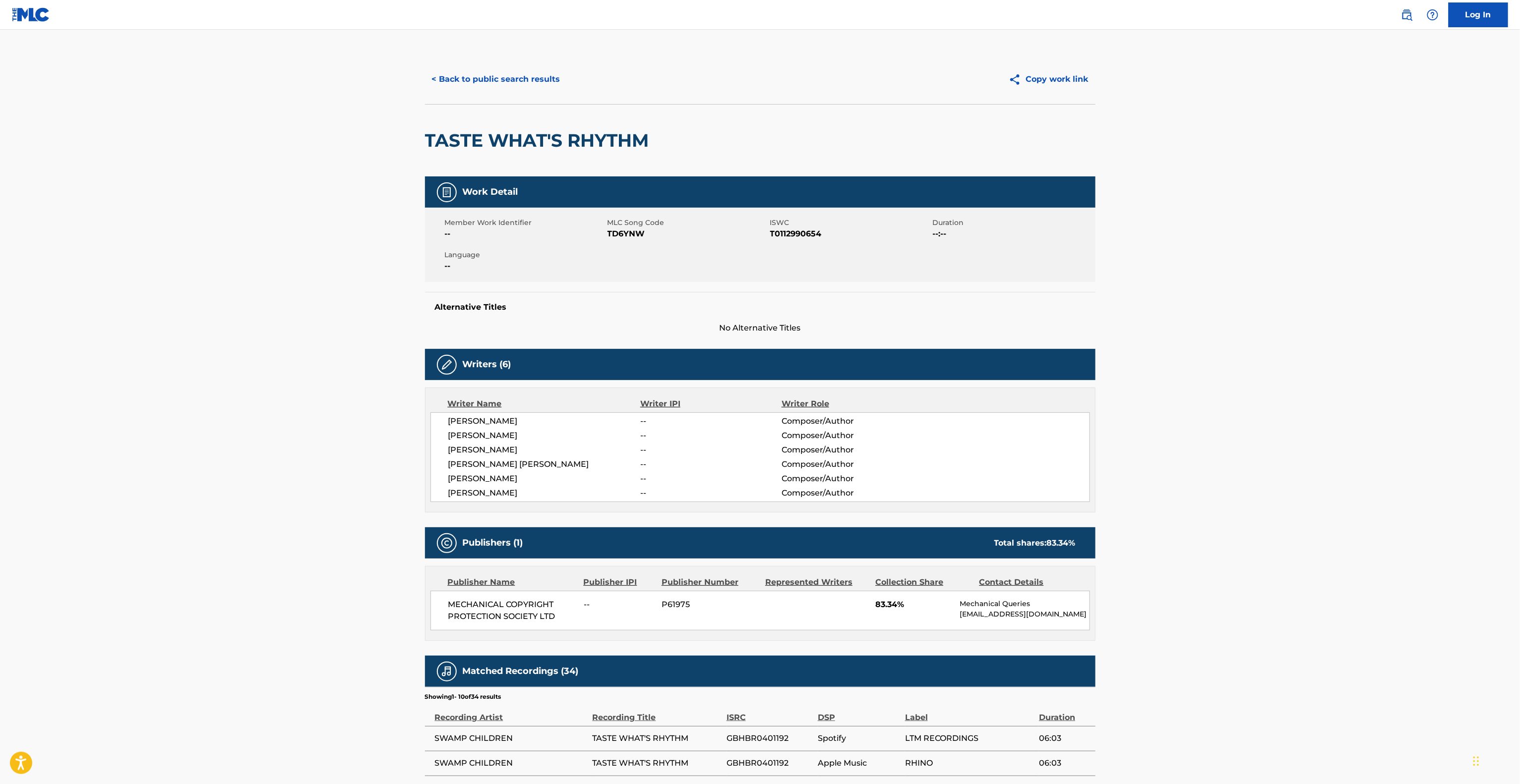
click at [541, 92] on div "< Back to public search results Copy work link" at bounding box center [760, 79] width 670 height 49
click at [544, 82] on button "< Back to public search results" at bounding box center [495, 80] width 142 height 25
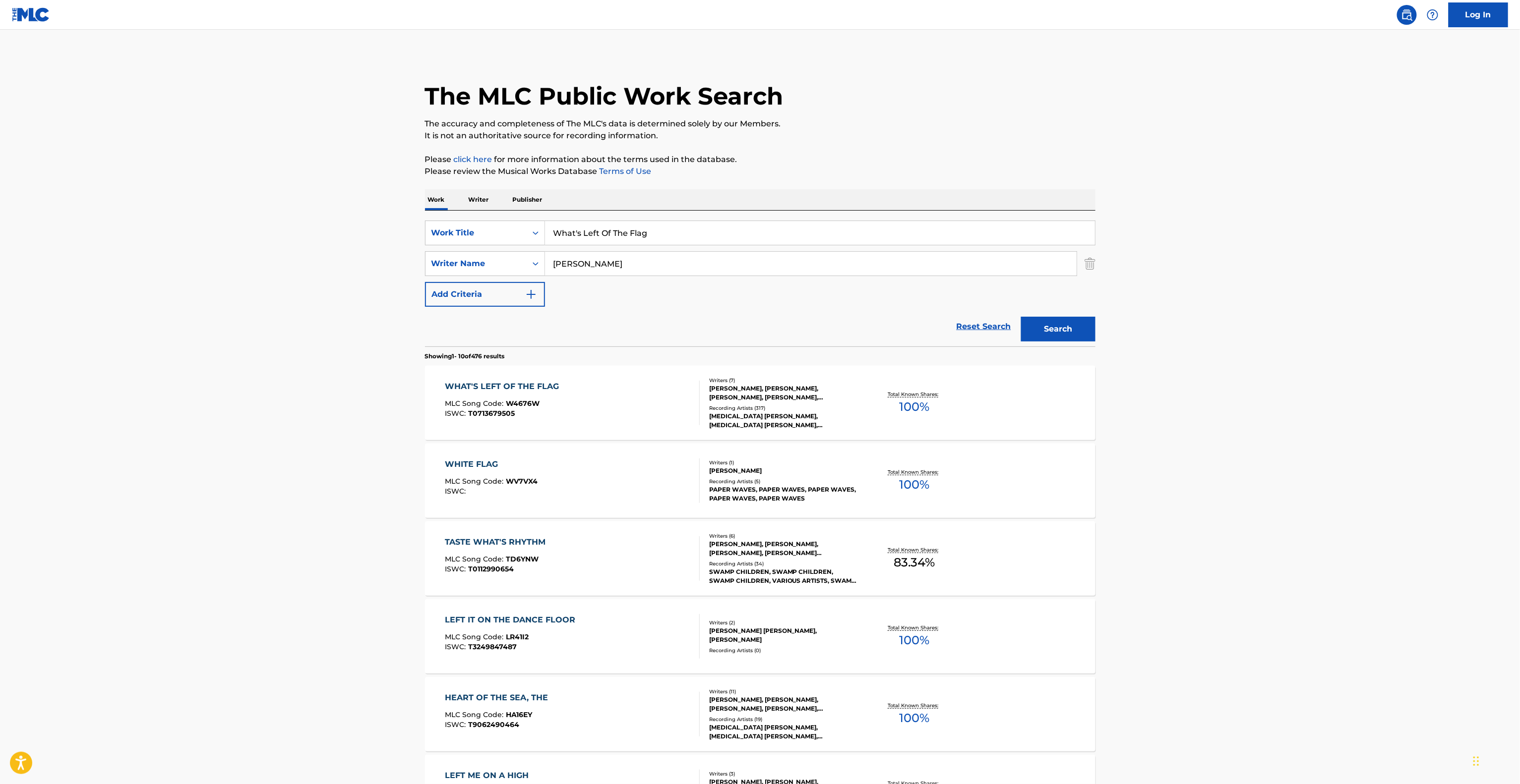
click at [1174, 449] on main "The MLC Public Work Search The accuracy and completeness of The MLC's data is d…" at bounding box center [760, 613] width 1520 height 1167
click at [454, 388] on div "WHAT'S LEFT OF THE FLAG" at bounding box center [504, 386] width 119 height 12
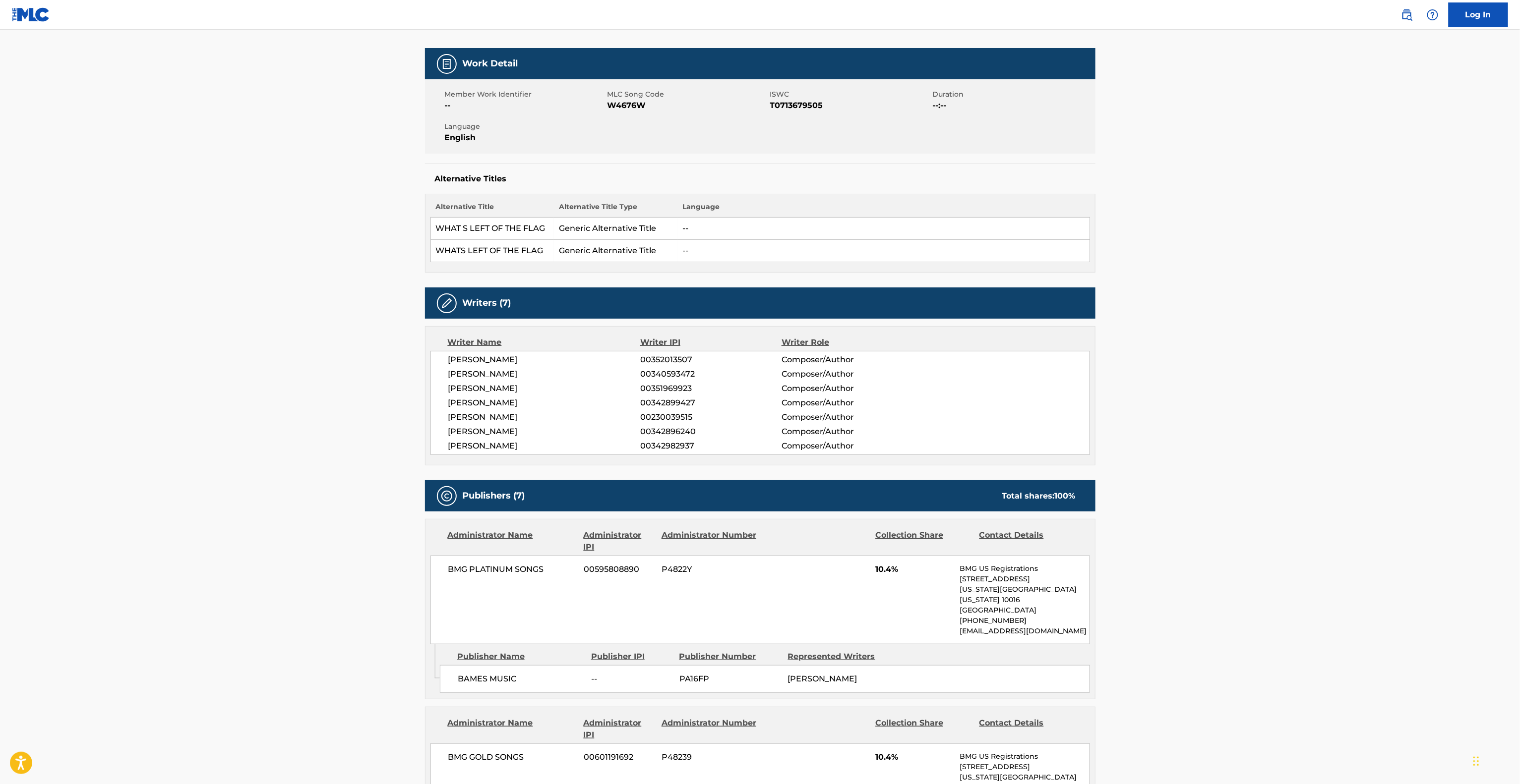
scroll to position [298, 0]
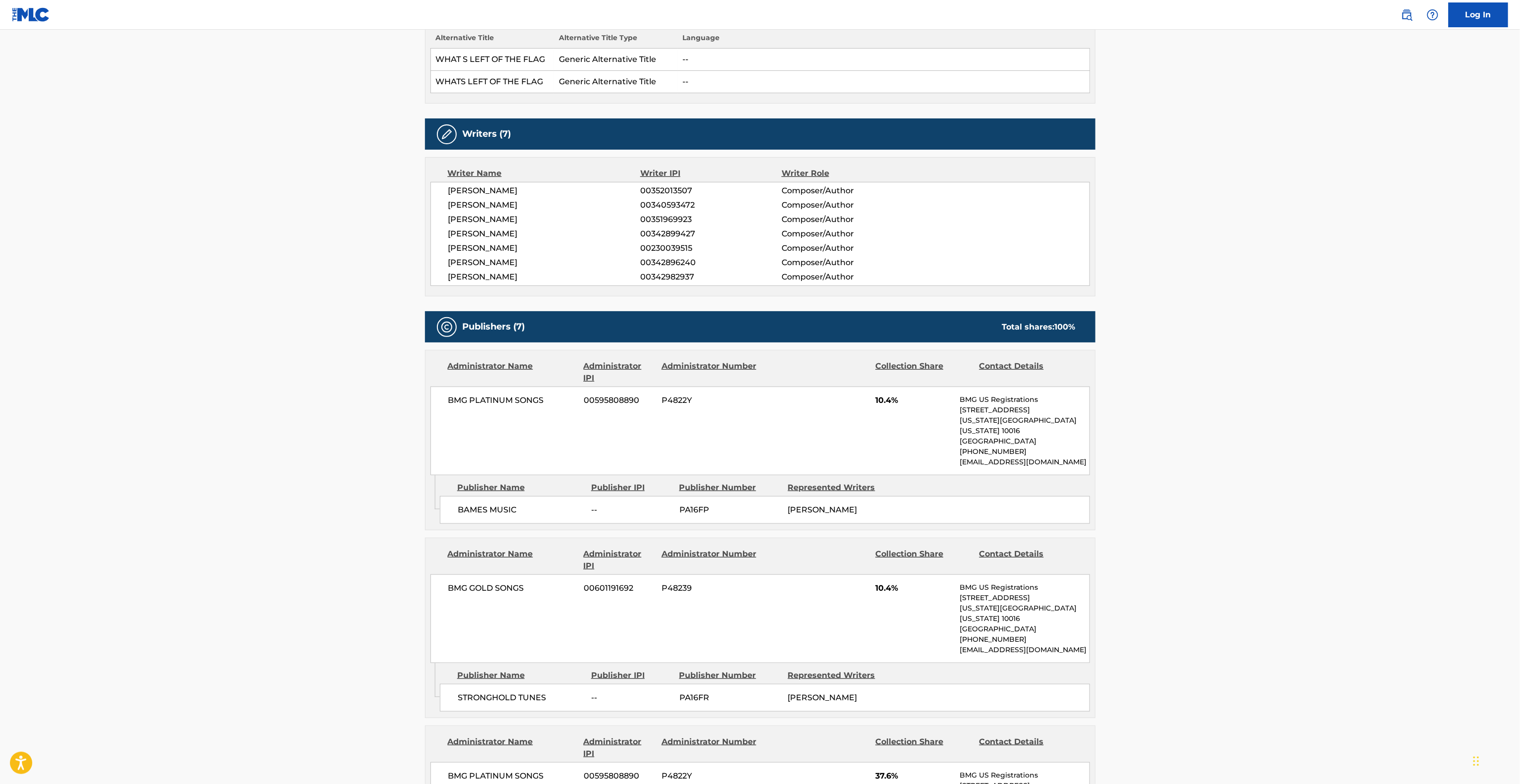
click at [259, 339] on main "< Back to public search results Copy work link WHAT'S LEFT OF THE FLAG Work Det…" at bounding box center [760, 788] width 1520 height 2112
drag, startPoint x: 573, startPoint y: 285, endPoint x: 440, endPoint y: 195, distance: 160.6
click at [440, 195] on div "[PERSON_NAME] 00352013507 Composer/Author [PERSON_NAME] 00340593472 Composer/Au…" at bounding box center [760, 234] width 660 height 104
click at [603, 496] on div "BAMES MUSIC -- PA16FP [PERSON_NAME]" at bounding box center [765, 510] width 650 height 28
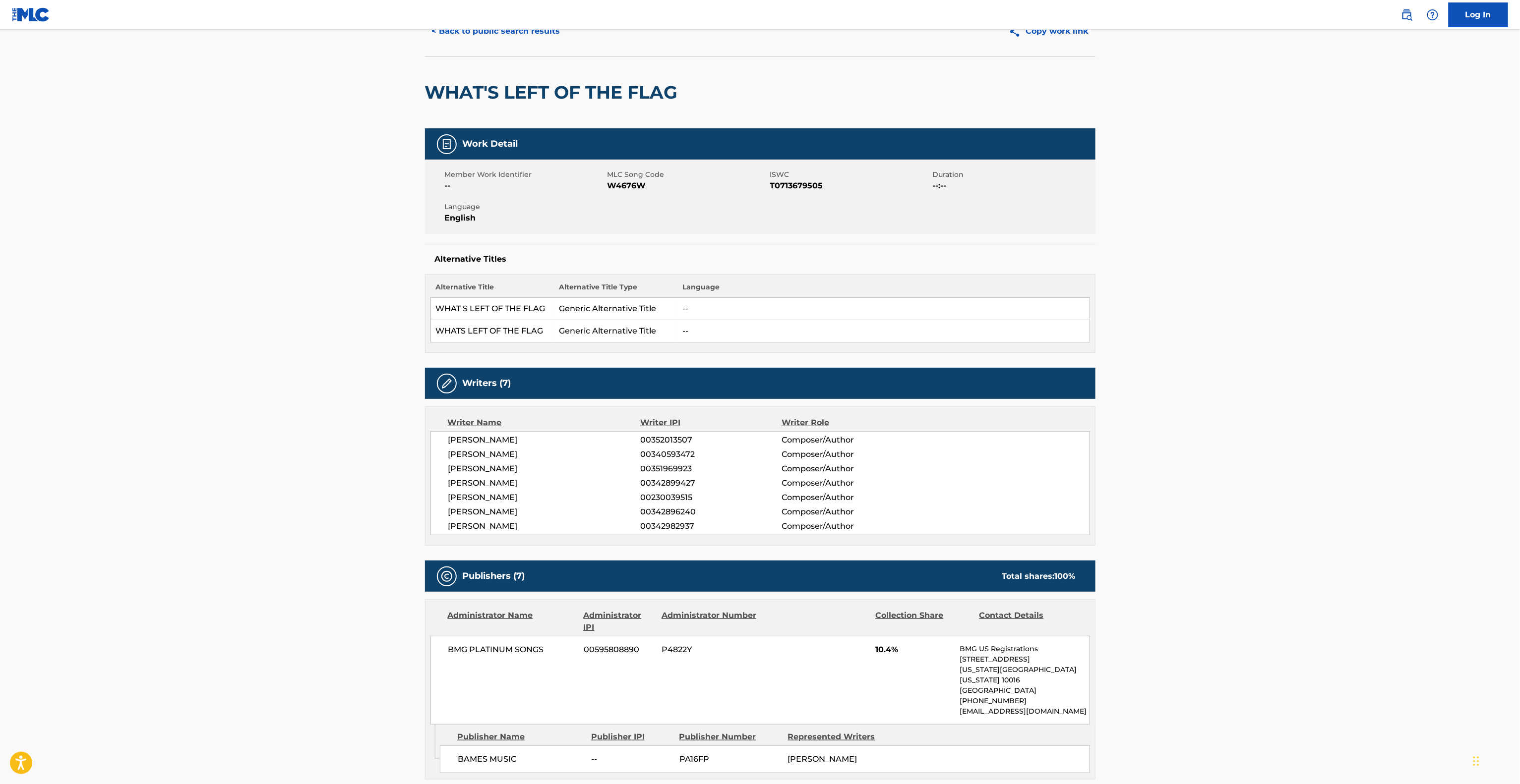
scroll to position [0, 0]
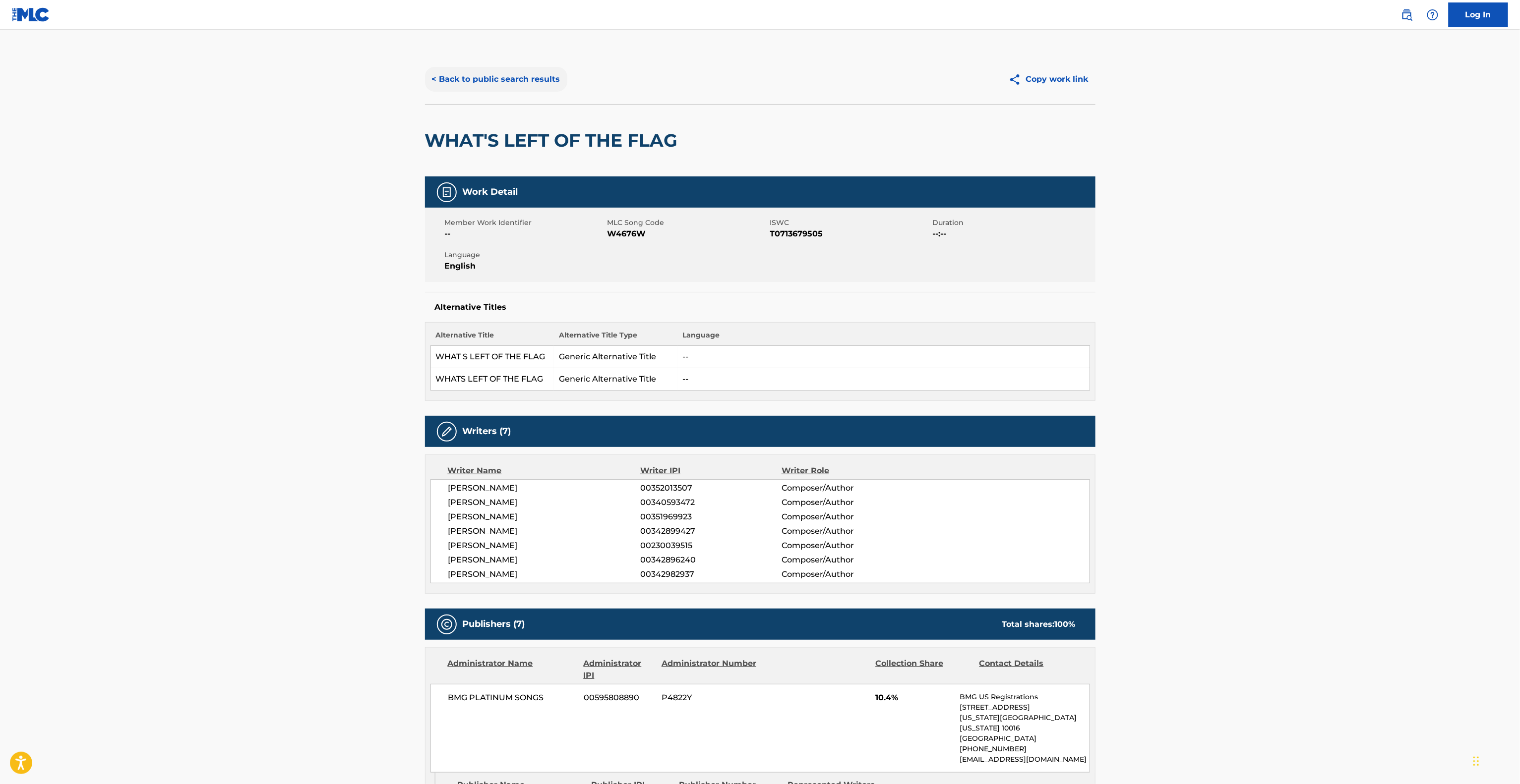
click at [528, 77] on button "< Back to public search results" at bounding box center [495, 80] width 142 height 25
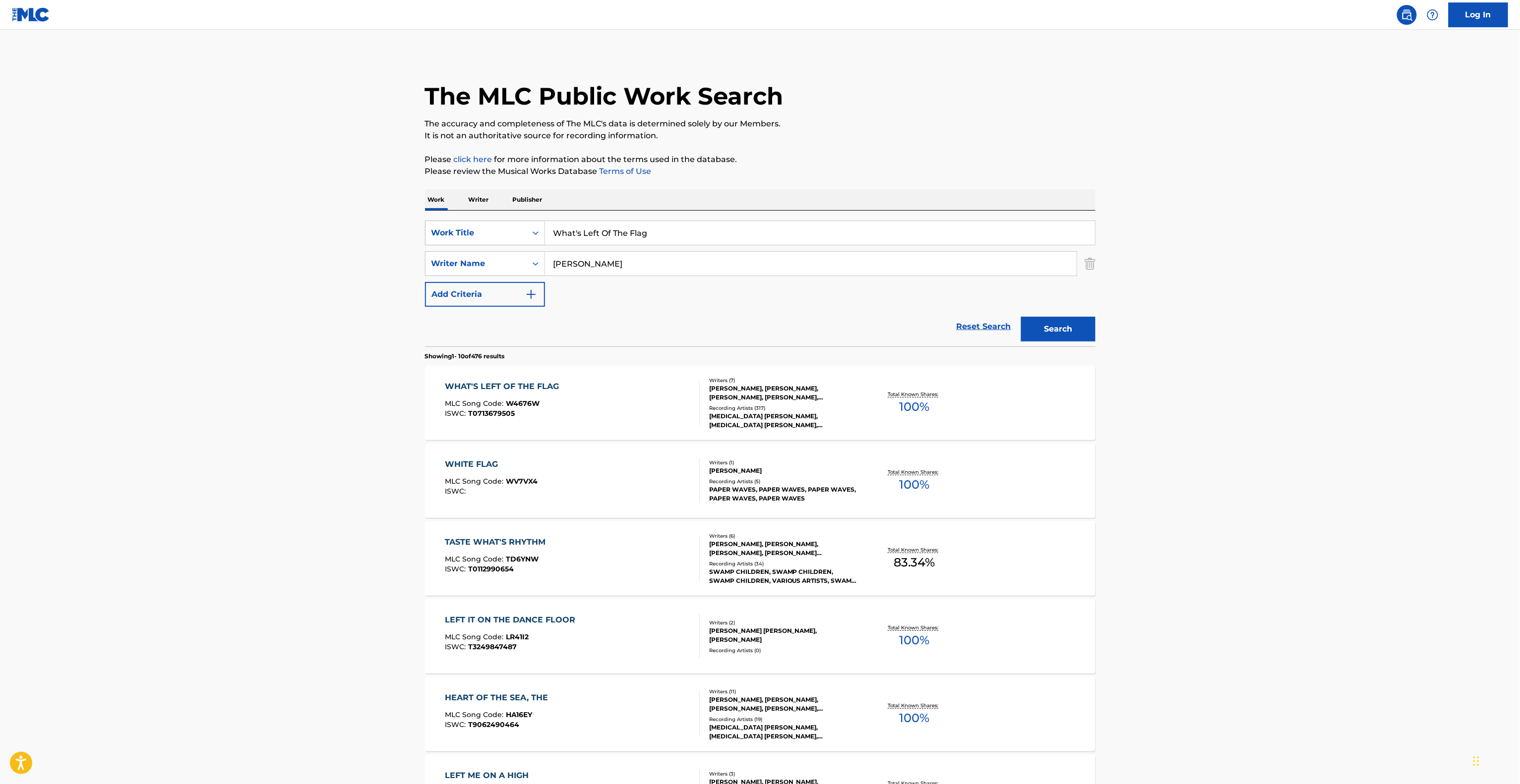
drag, startPoint x: 673, startPoint y: 234, endPoint x: 536, endPoint y: 228, distance: 137.1
click at [567, 232] on input "What's Left Of The Flag" at bounding box center [819, 233] width 550 height 24
drag, startPoint x: 602, startPoint y: 264, endPoint x: 491, endPoint y: 254, distance: 111.4
click at [493, 254] on div "SearchWithCriteria9fab6abb-b6e6-44f6-a479-86f0d0d570dc Writer Name [PERSON_NAME]" at bounding box center [760, 263] width 670 height 25
paste input "[PERSON_NAME]"
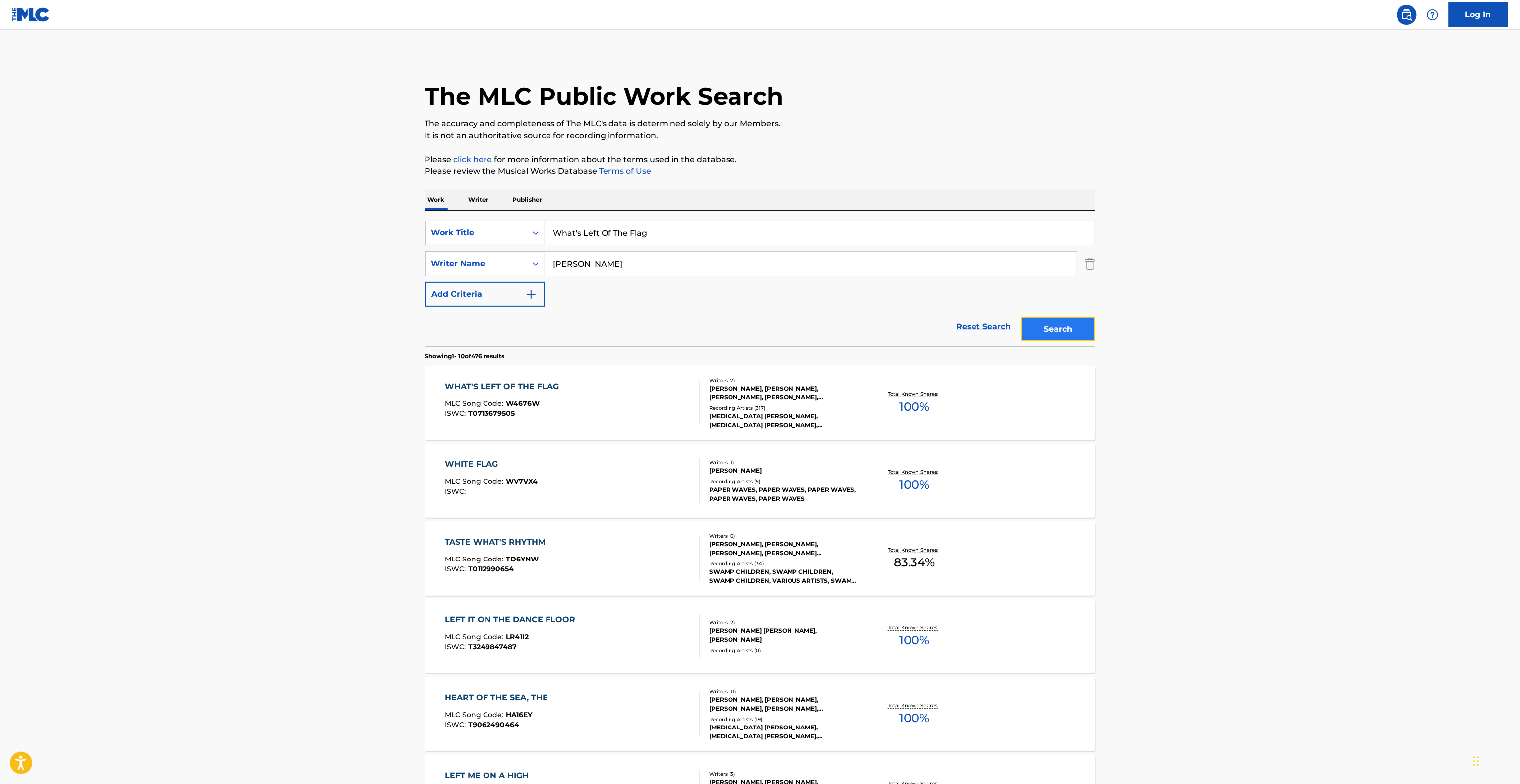
click at [1043, 330] on button "Search" at bounding box center [1058, 329] width 75 height 25
click at [1043, 330] on div "Search" at bounding box center [1055, 326] width 80 height 39
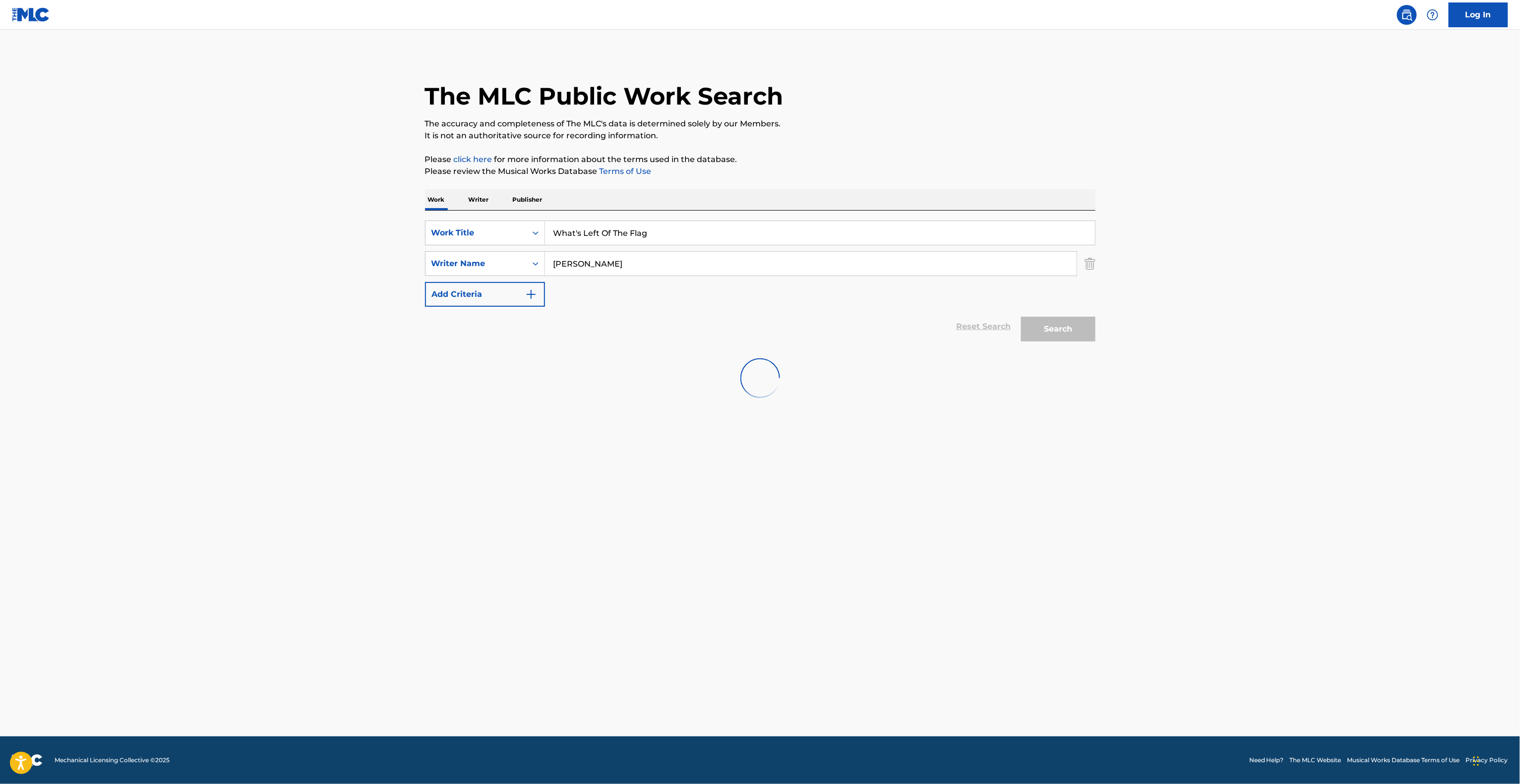
click at [1279, 257] on main "The MLC Public Work Search The accuracy and completeness of The MLC's data is d…" at bounding box center [760, 383] width 1520 height 707
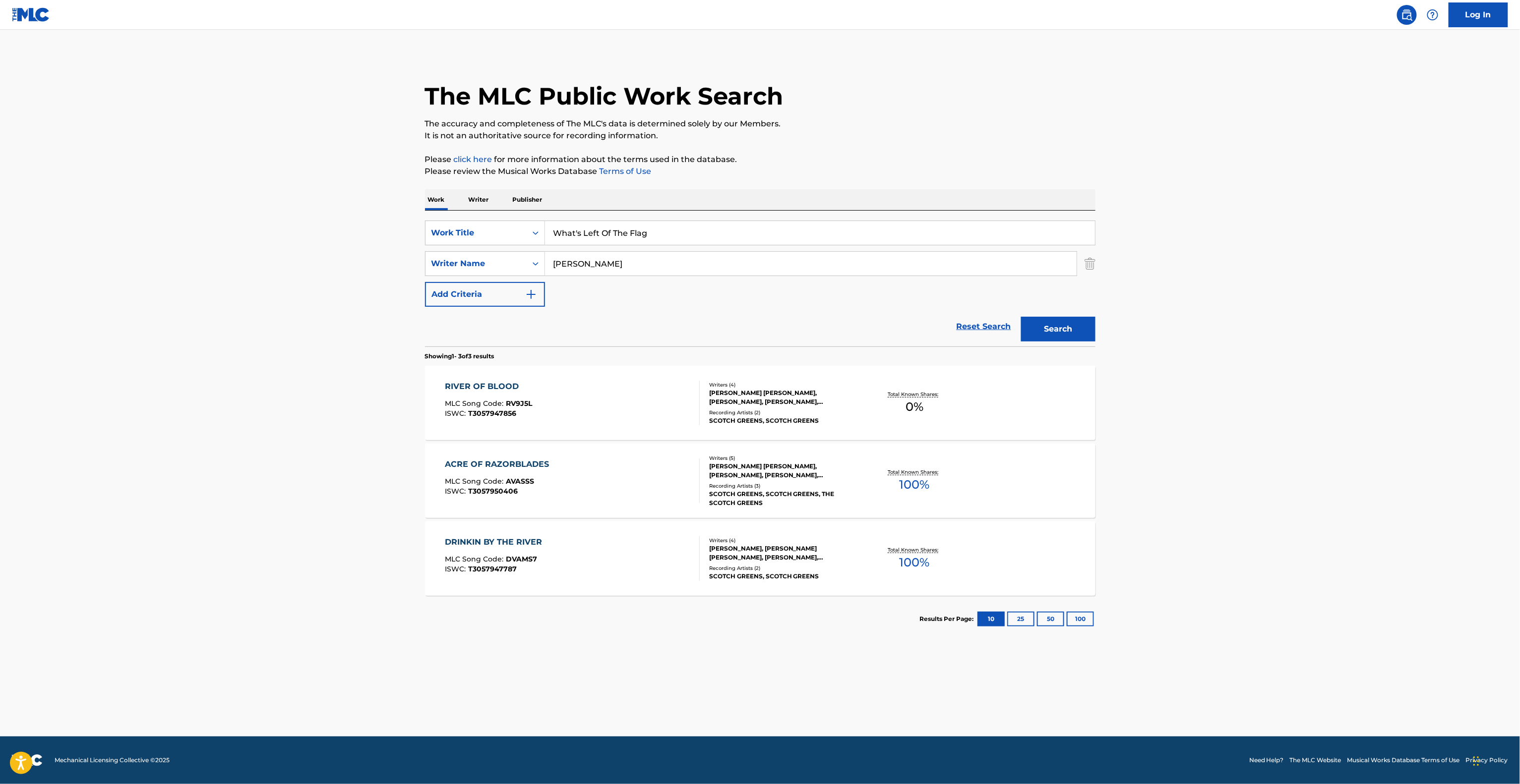
click at [1159, 463] on main "The MLC Public Work Search The accuracy and completeness of The MLC's data is d…" at bounding box center [760, 383] width 1520 height 707
click at [1191, 434] on main "The MLC Public Work Search The accuracy and completeness of The MLC's data is d…" at bounding box center [760, 383] width 1520 height 707
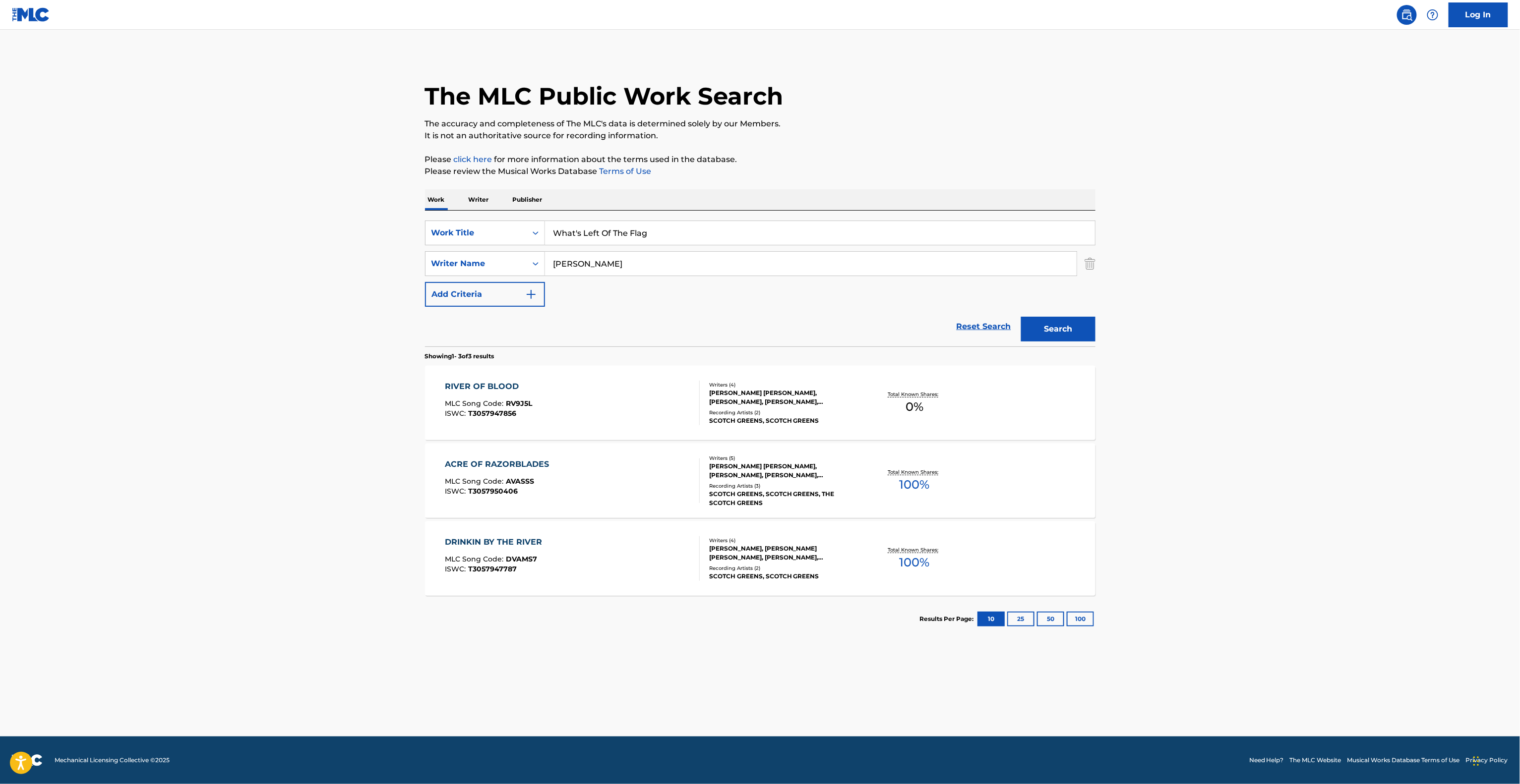
click at [1191, 434] on main "The MLC Public Work Search The accuracy and completeness of The MLC's data is d…" at bounding box center [760, 383] width 1520 height 707
drag, startPoint x: 639, startPoint y: 260, endPoint x: 631, endPoint y: 275, distance: 17.0
click at [492, 258] on div "SearchWithCriteria9fab6abb-b6e6-44f6-a479-86f0d0d570dc Writer Name [PERSON_NAME]" at bounding box center [760, 263] width 670 height 25
paste input "[PERSON_NAME]"
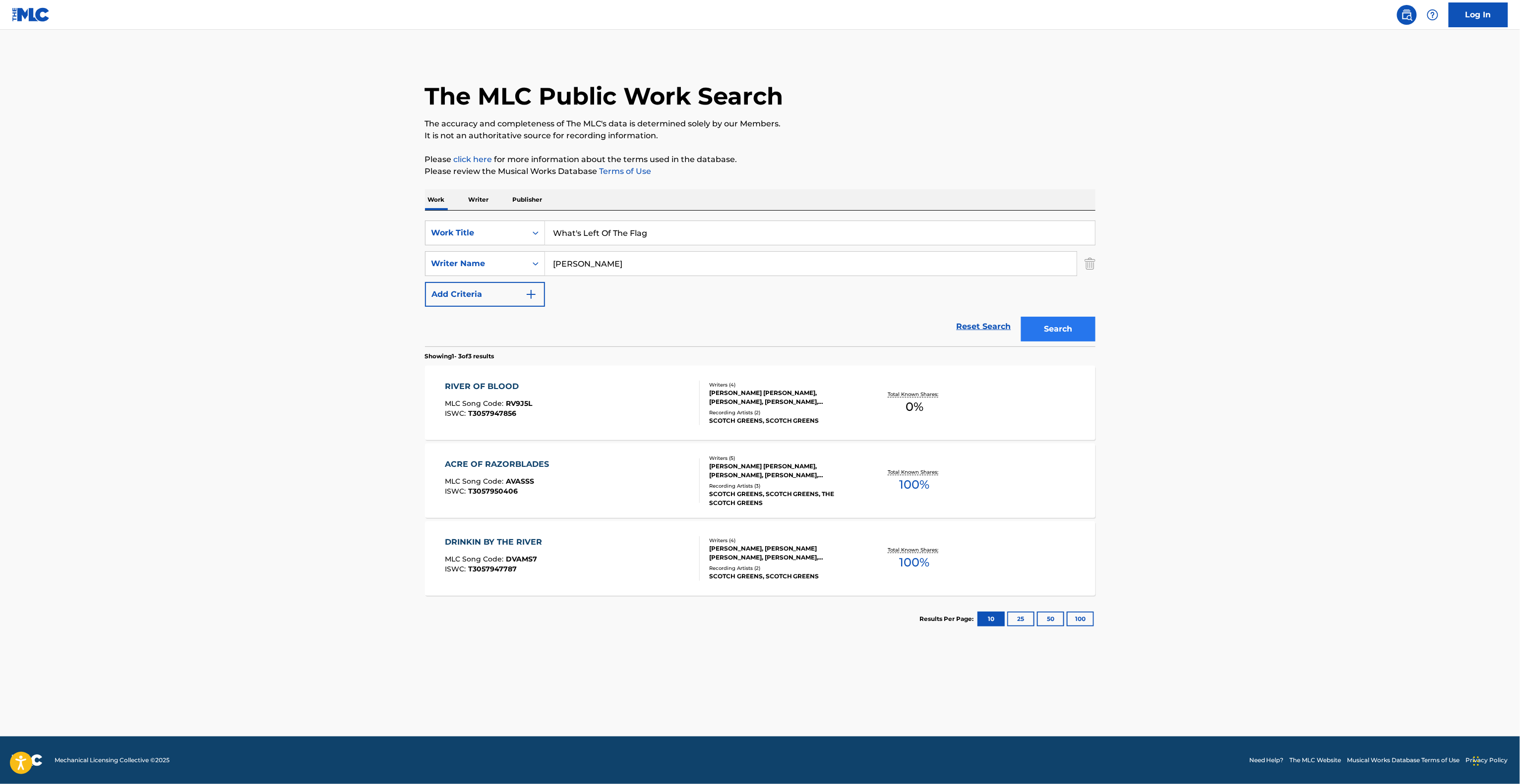
type input "[PERSON_NAME]"
click at [1048, 325] on button "Search" at bounding box center [1058, 329] width 75 height 25
click at [1048, 325] on div "Search" at bounding box center [1055, 326] width 80 height 39
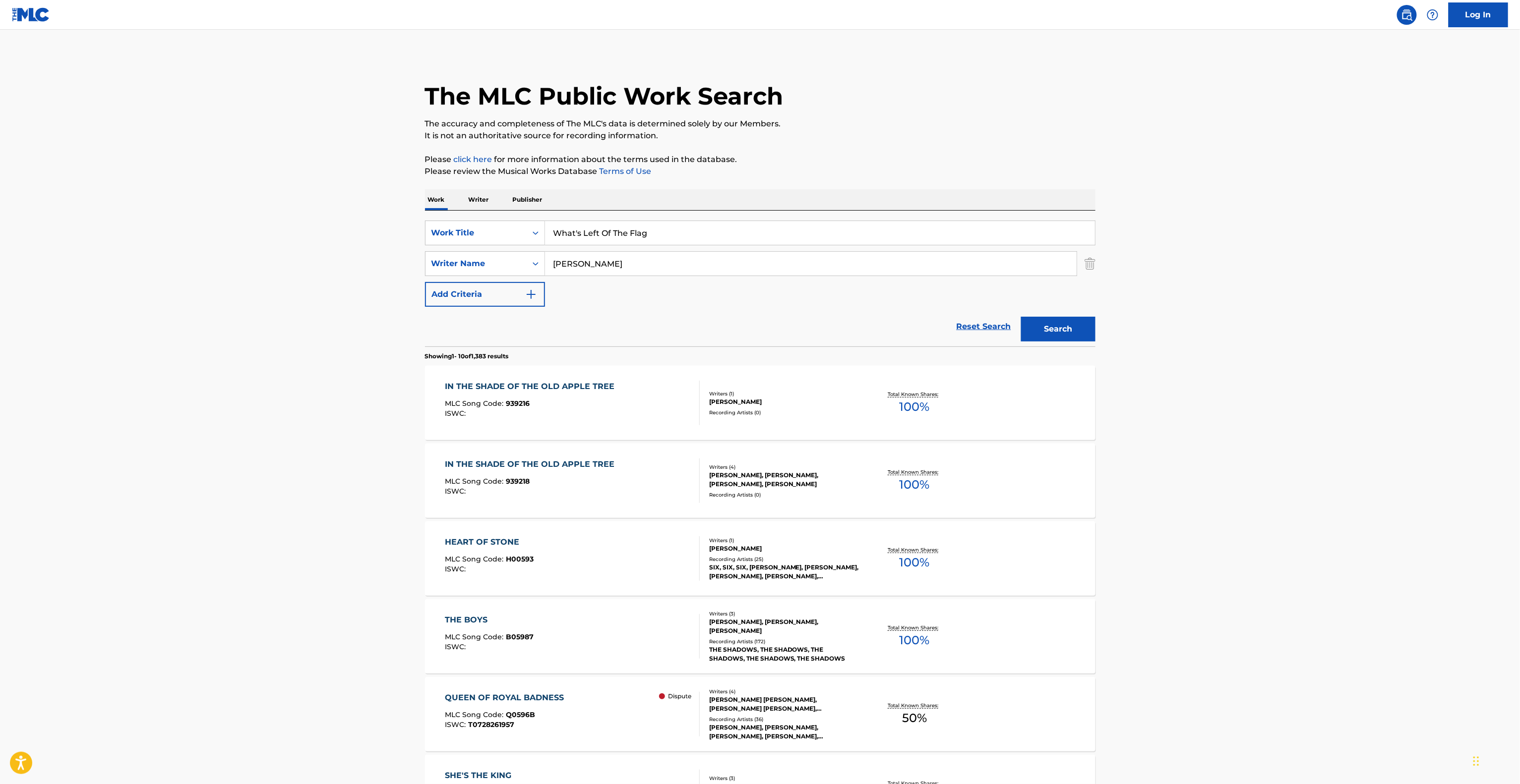
click at [1335, 237] on main "The MLC Public Work Search The accuracy and completeness of The MLC's data is d…" at bounding box center [760, 613] width 1520 height 1167
